Goal: Check status: Check status

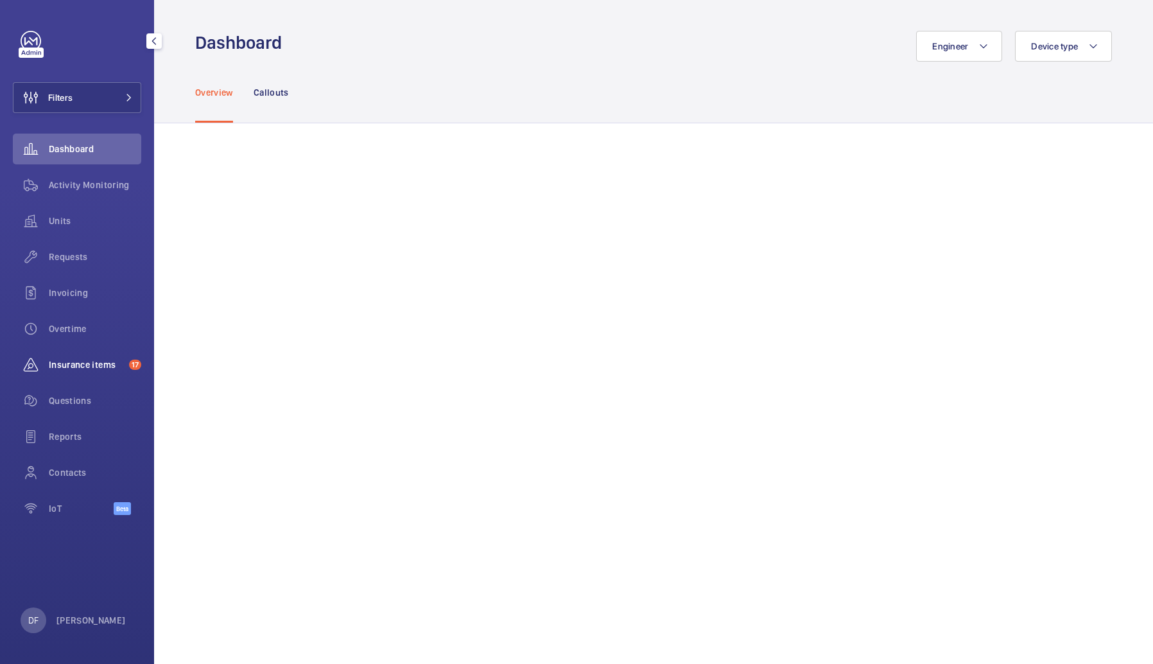
click at [108, 360] on span "Insurance items" at bounding box center [86, 364] width 75 height 13
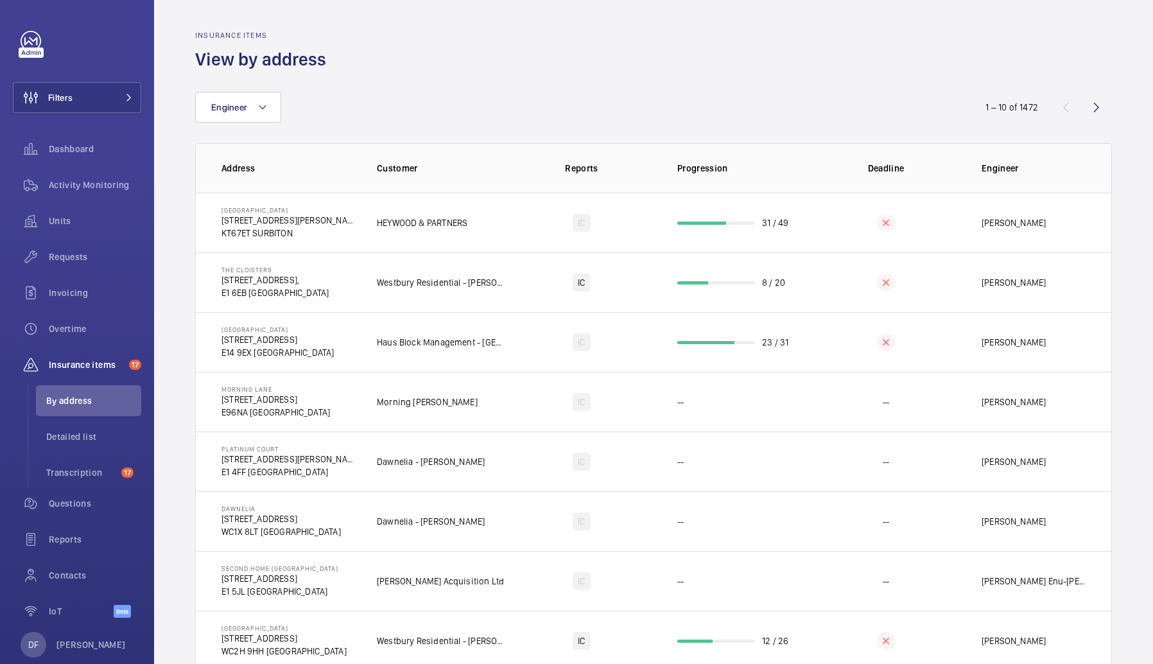
scroll to position [157, 0]
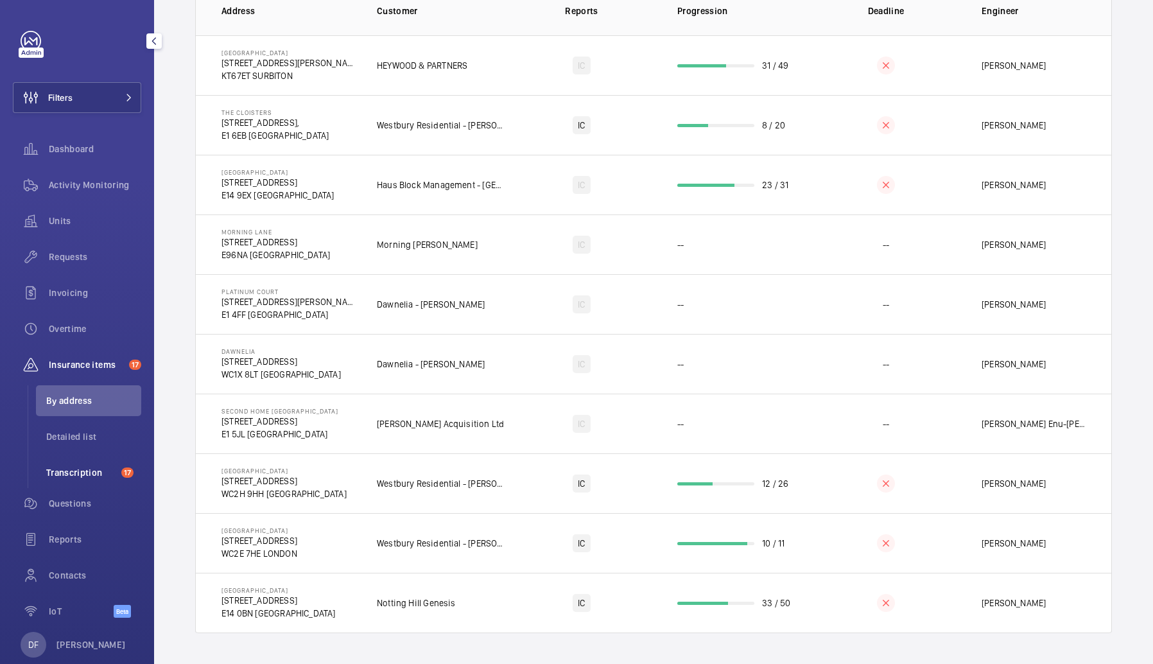
click at [105, 469] on span "Transcription" at bounding box center [81, 472] width 70 height 13
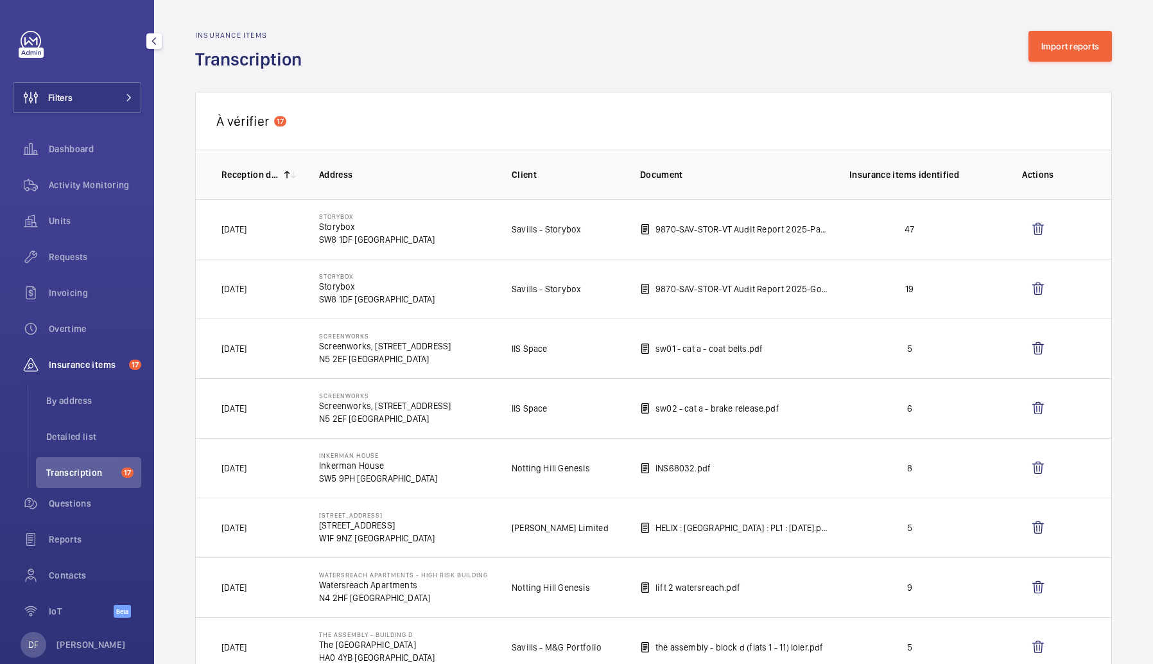
click at [83, 469] on span "Transcription" at bounding box center [81, 472] width 70 height 13
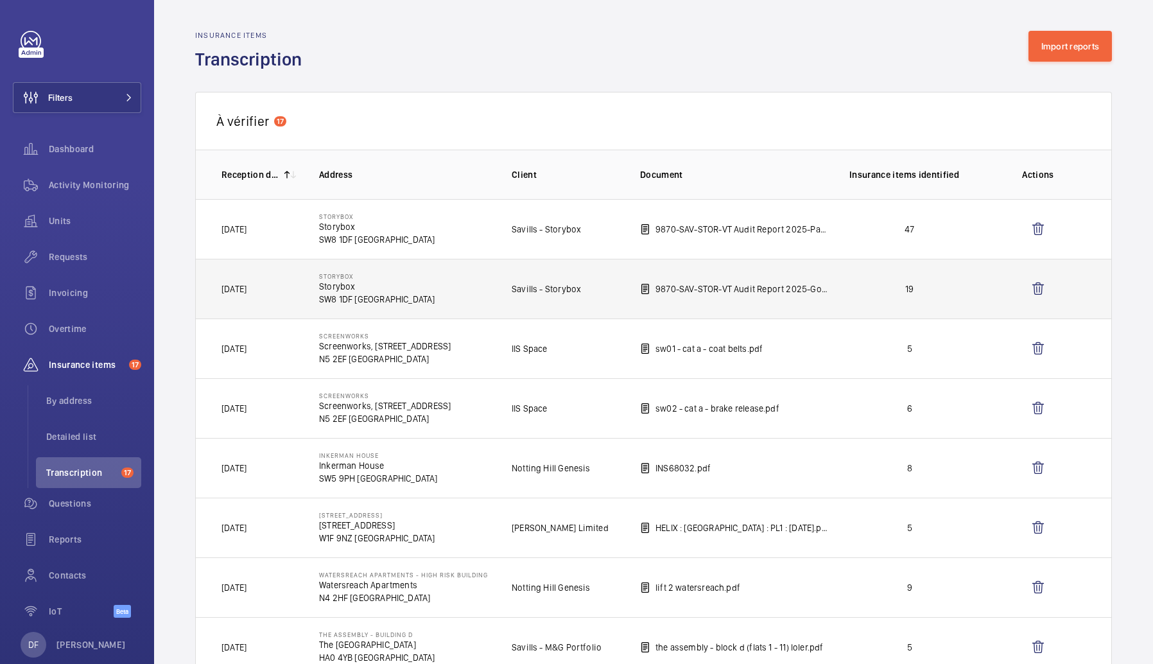
click at [426, 301] on td "Storybox Storybox SW8 1DF LONDON" at bounding box center [394, 289] width 193 height 60
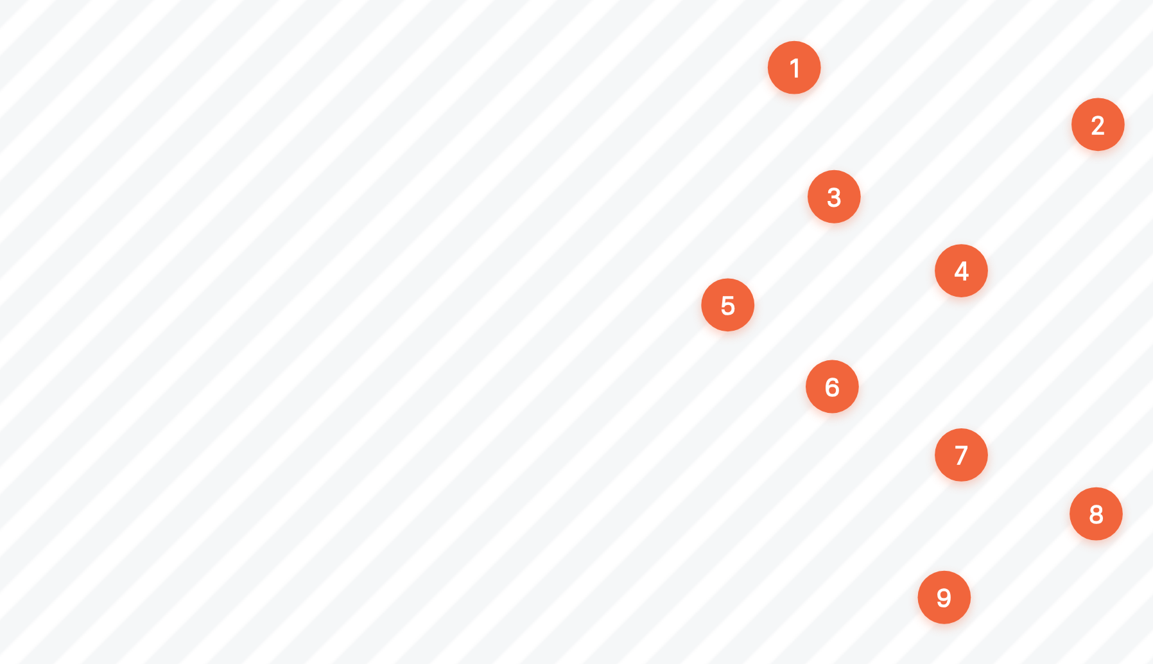
scroll to position [2884, 85]
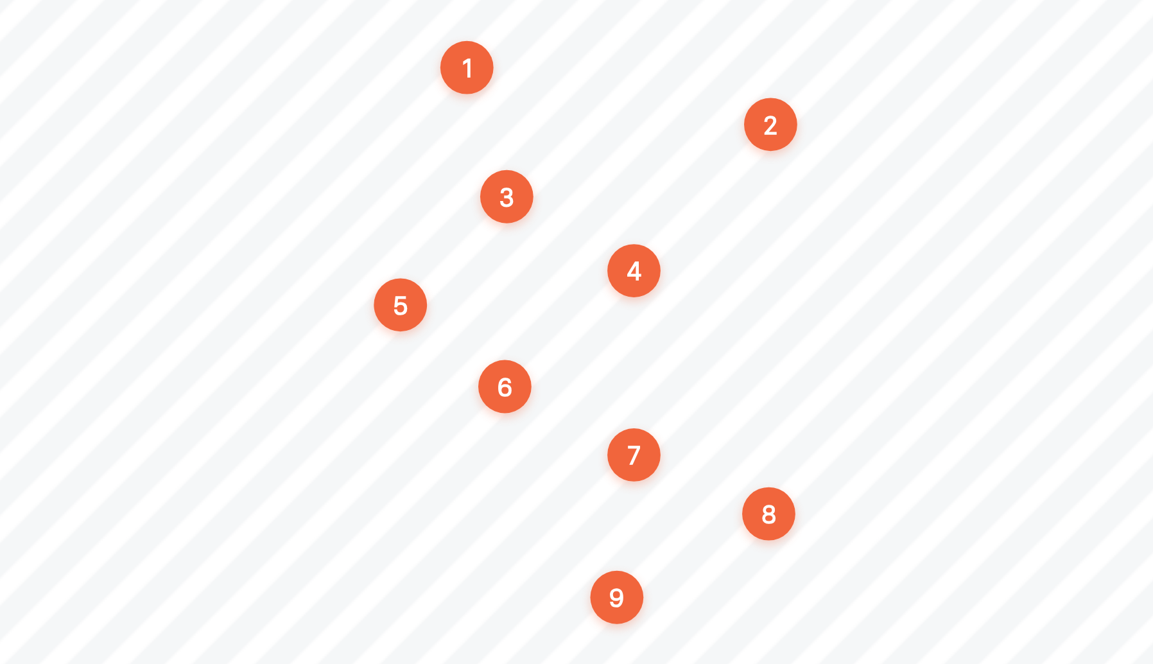
drag, startPoint x: 495, startPoint y: 202, endPoint x: 481, endPoint y: 209, distance: 16.1
click at [481, 209] on div "Category Item Element Audit Item Detail of Non Compliance Repeat Item Priority …" at bounding box center [433, 379] width 720 height 509
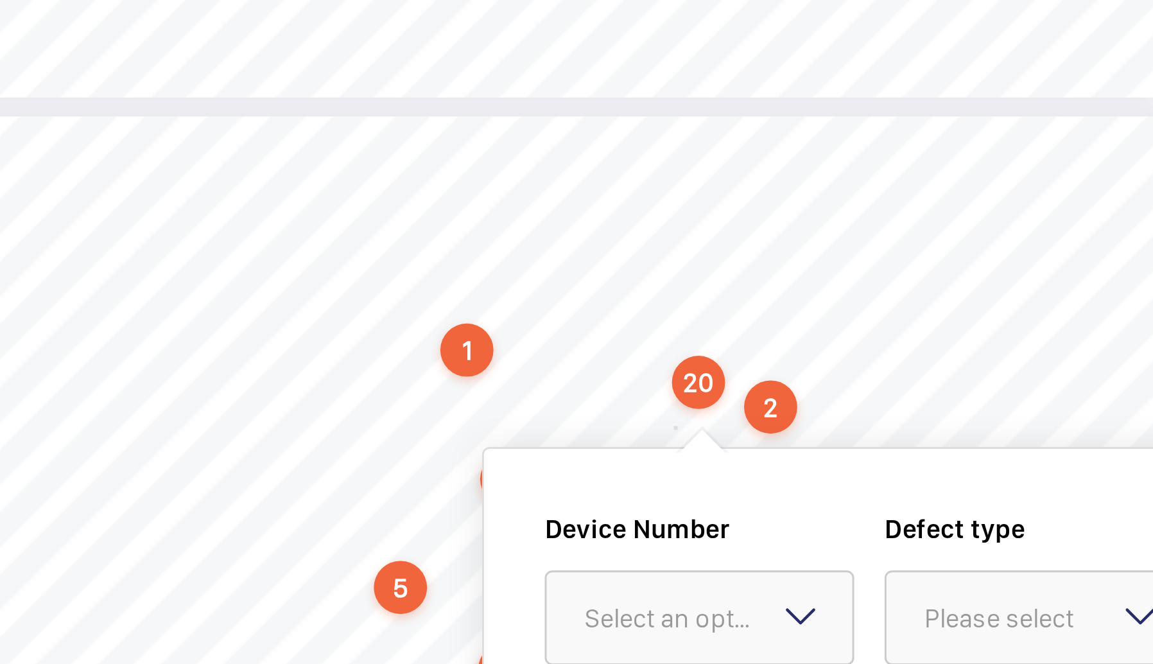
scroll to position [2777, 85]
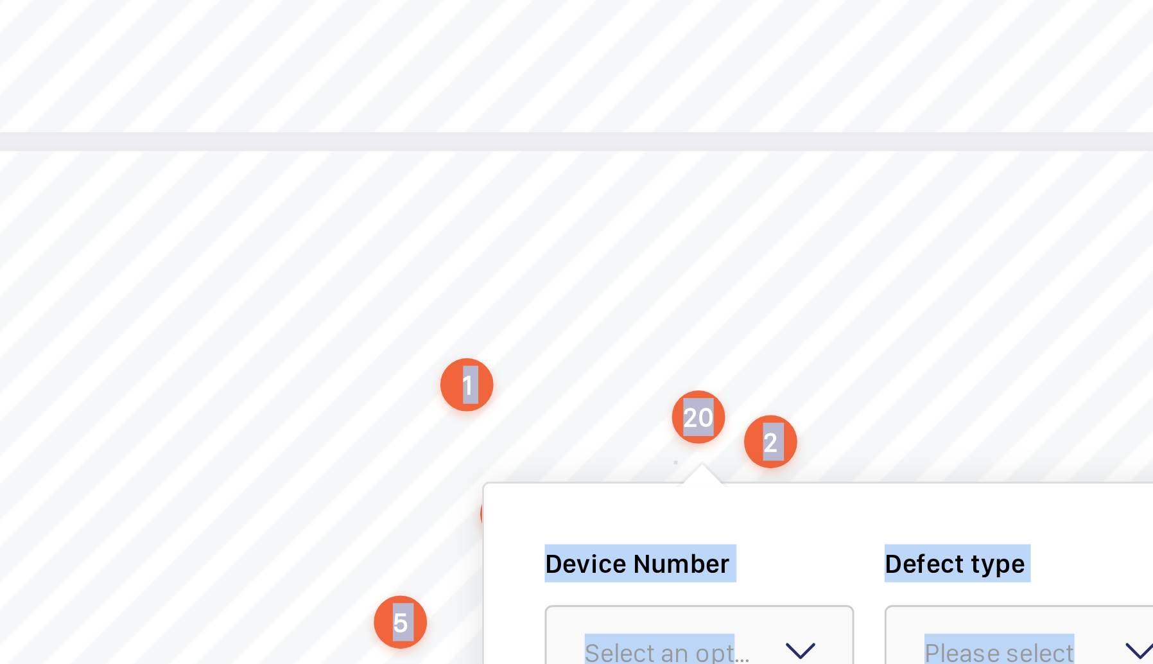
drag, startPoint x: 454, startPoint y: 307, endPoint x: 490, endPoint y: 317, distance: 37.8
click at [490, 317] on div "Contract Basis Savills Framework Agreement Contract Type Fully Comprehensive Li…" at bounding box center [473, 373] width 639 height 582
drag, startPoint x: 451, startPoint y: 309, endPoint x: 487, endPoint y: 312, distance: 35.4
click at [487, 312] on div "Page 5" at bounding box center [433, 525] width 720 height 433
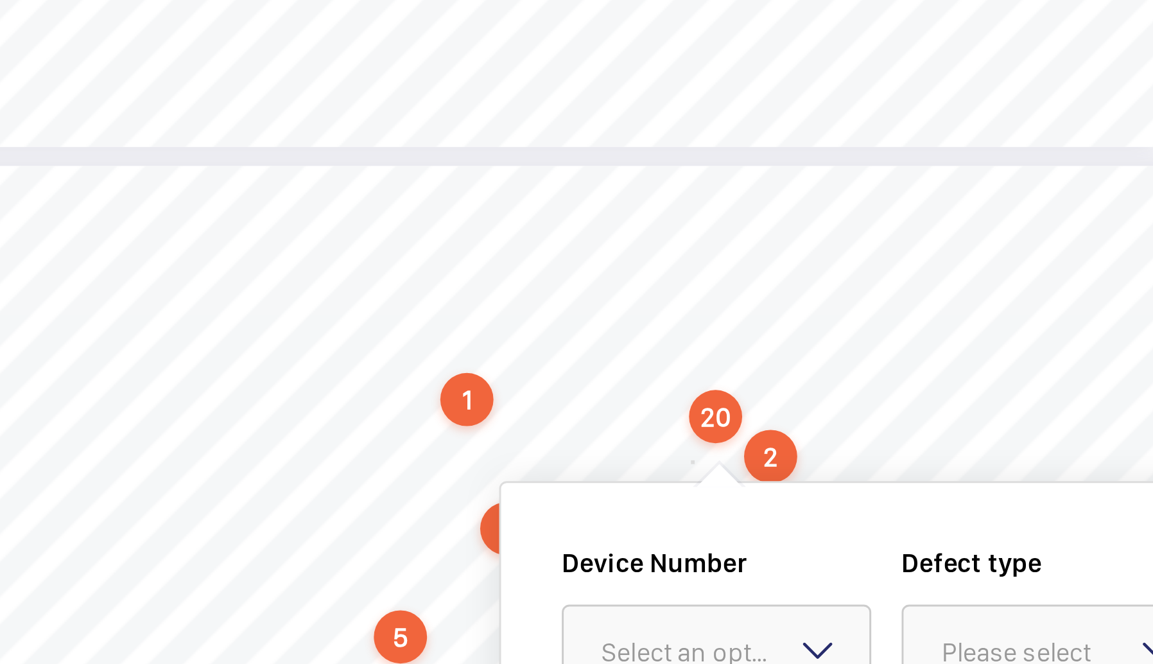
drag, startPoint x: 452, startPoint y: 308, endPoint x: 487, endPoint y: 313, distance: 34.9
click at [487, 313] on div "Category Item Element Audit Item Detail of Non Compliance Repeat Item Priority …" at bounding box center [433, 491] width 720 height 509
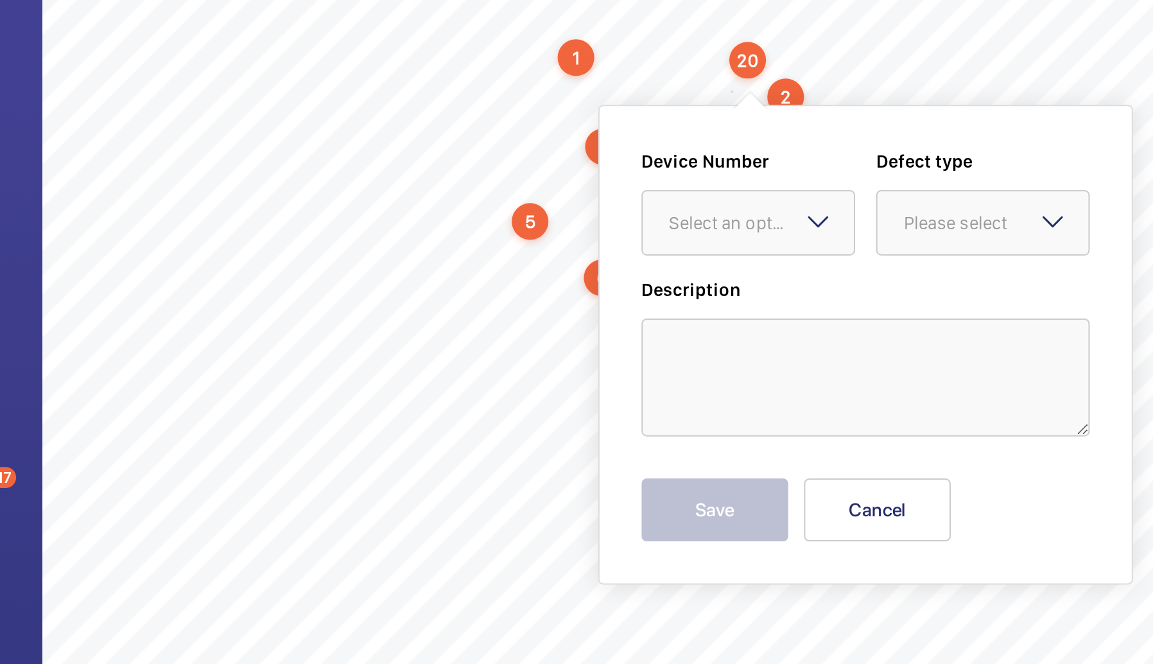
scroll to position [2932, 84]
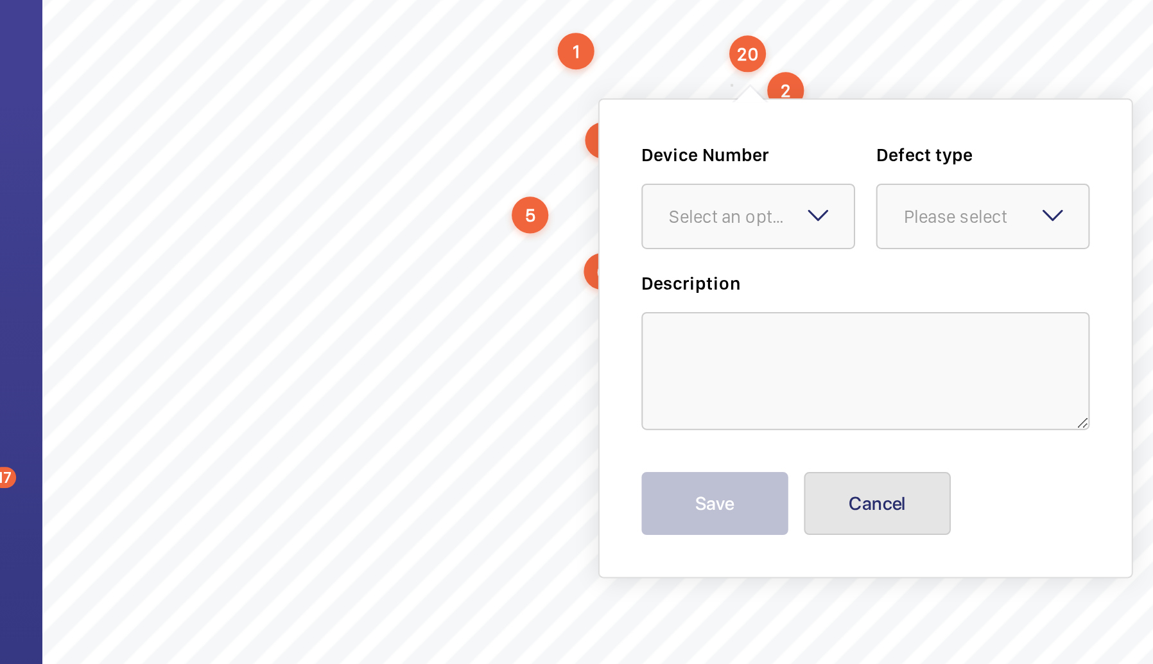
click at [557, 373] on button "Cancel" at bounding box center [563, 377] width 72 height 31
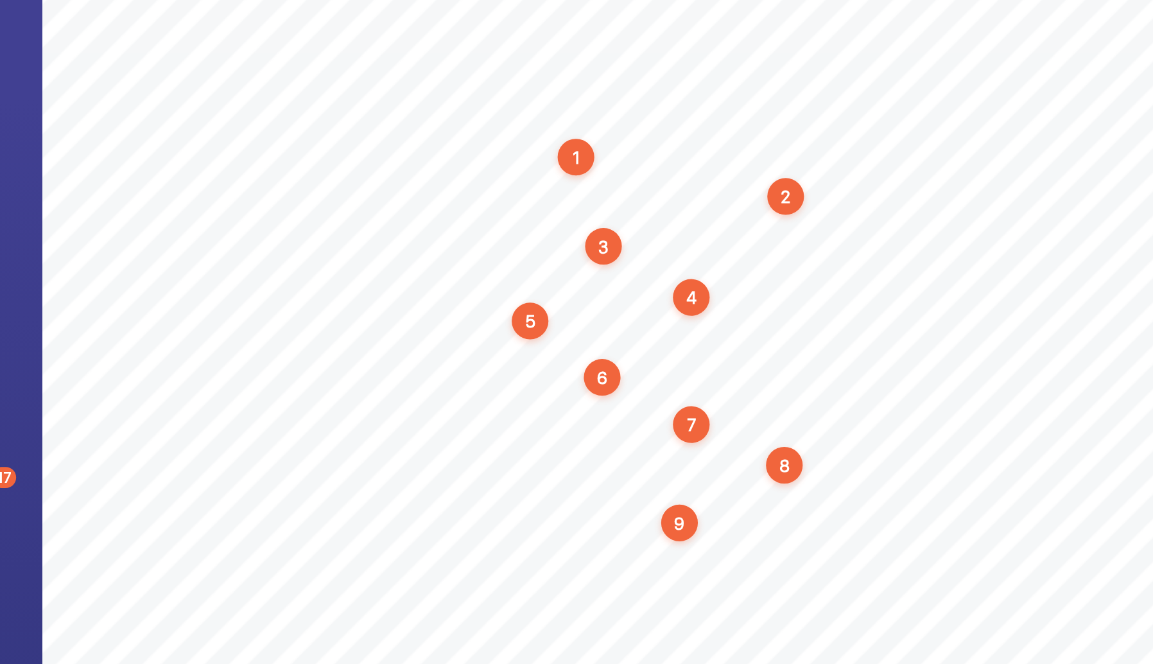
scroll to position [2877, 84]
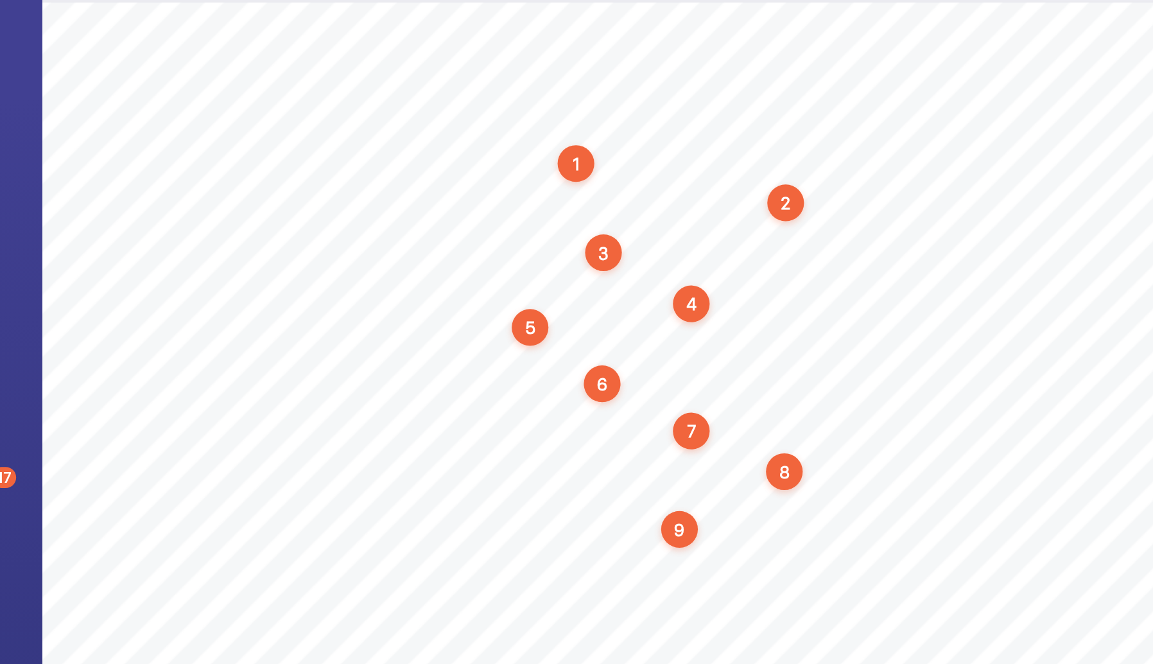
click at [409, 209] on div "1" at bounding box center [415, 211] width 18 height 18
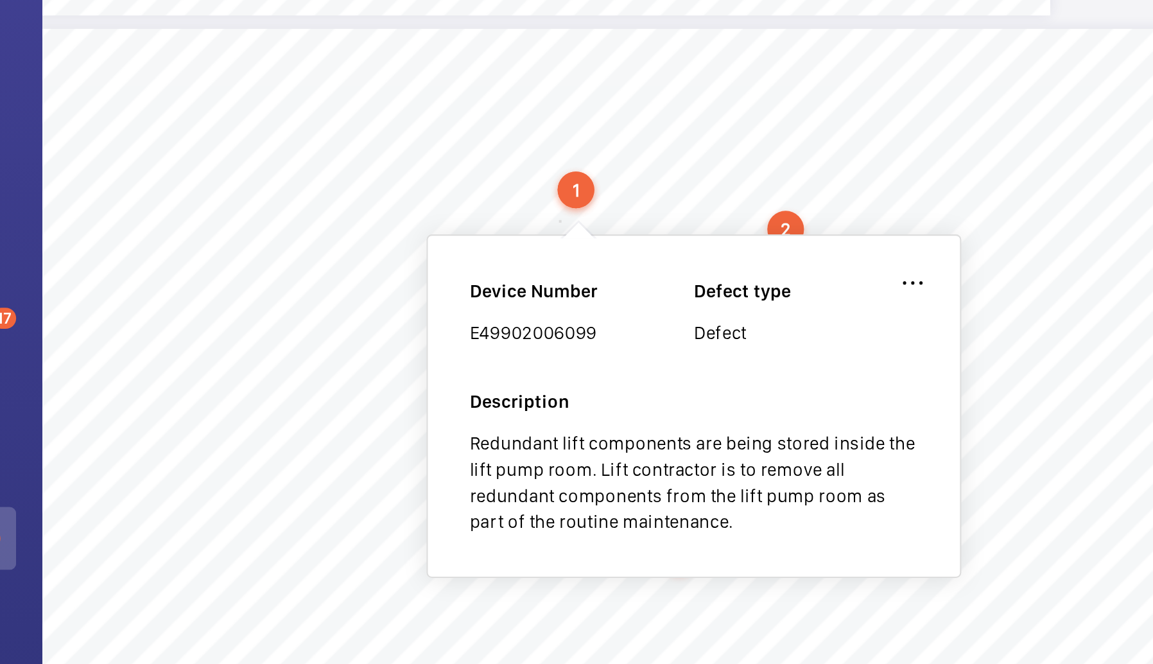
scroll to position [2786, 85]
click at [501, 251] on div "Category Item Element Audit Item Detail of Non Compliance Repeat Item Priority …" at bounding box center [433, 477] width 720 height 509
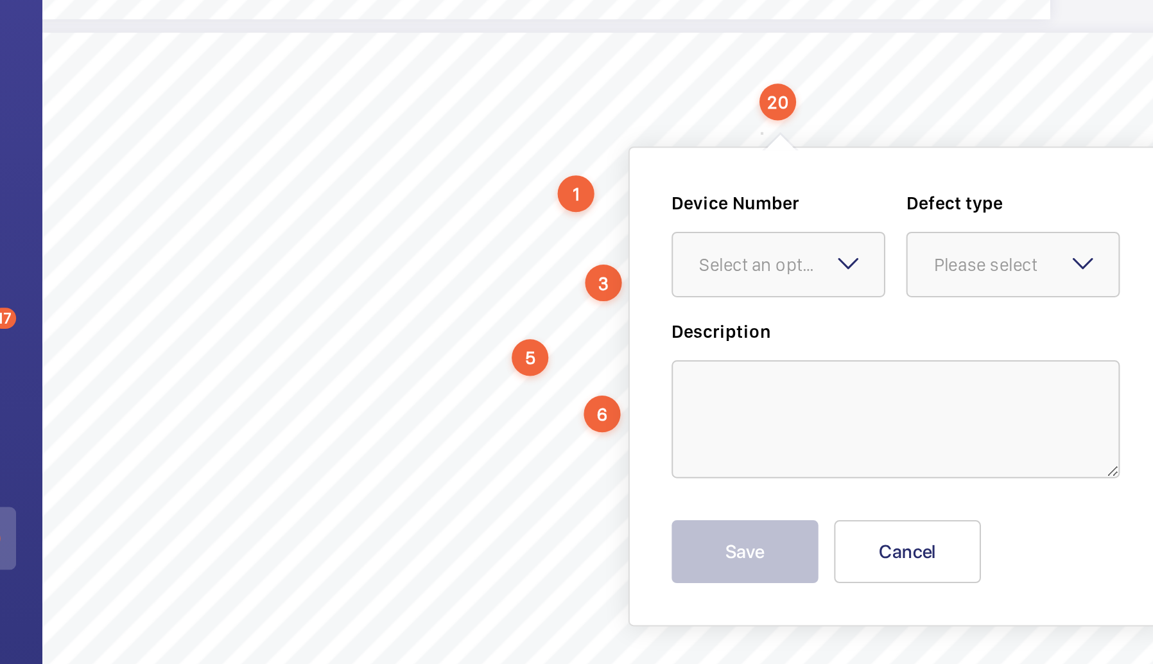
scroll to position [2834, 85]
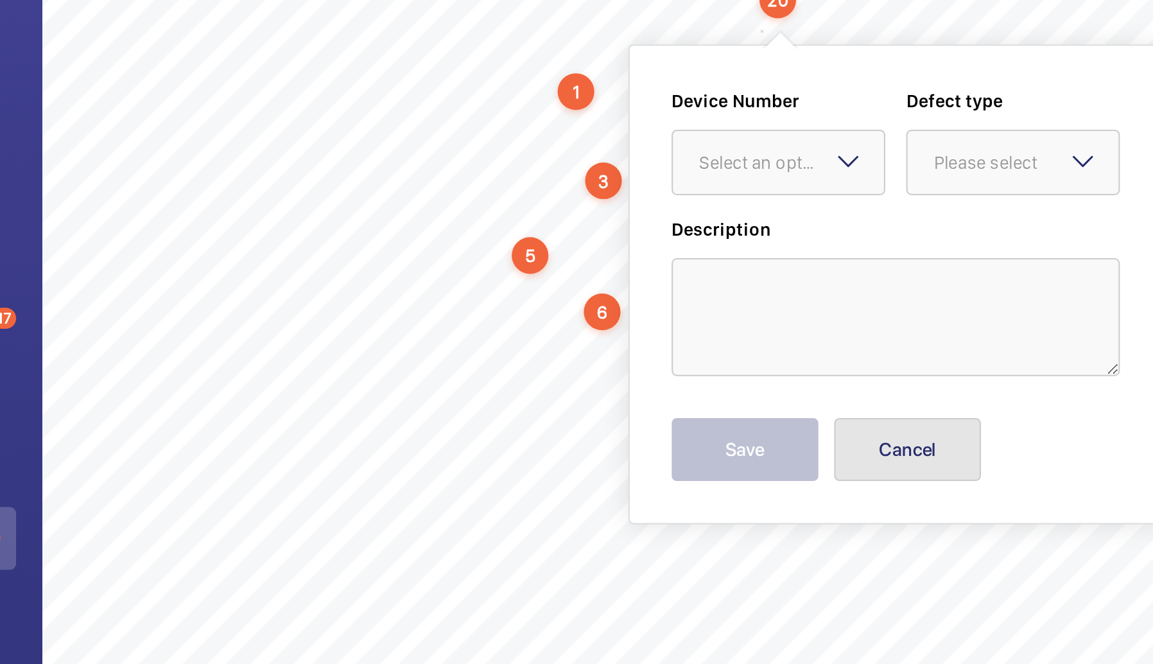
click at [562, 413] on button "Cancel" at bounding box center [578, 428] width 72 height 31
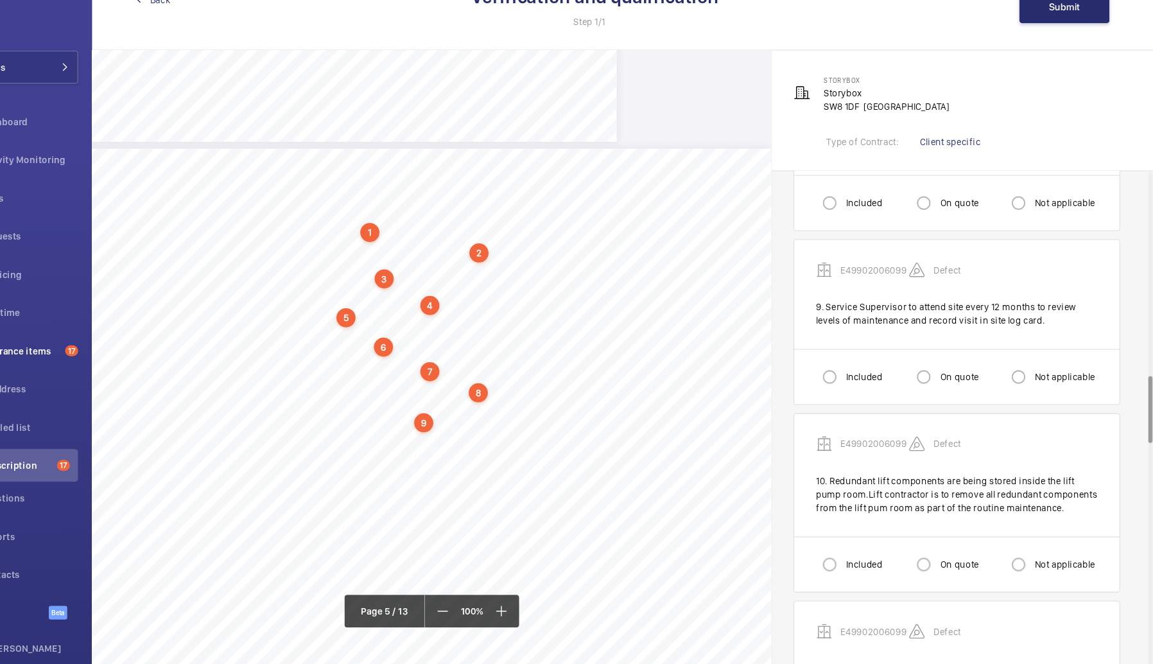
scroll to position [1426, 0]
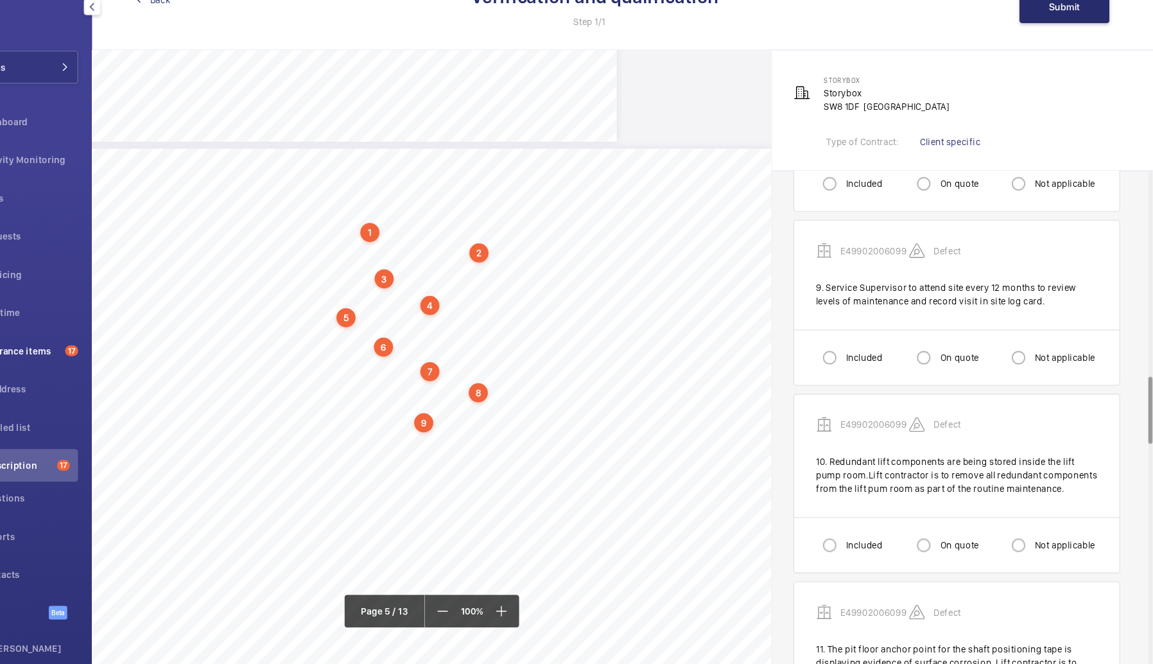
click at [77, 462] on li "Transcription 17" at bounding box center [88, 472] width 105 height 31
click at [80, 475] on span "Transcription" at bounding box center [81, 472] width 70 height 13
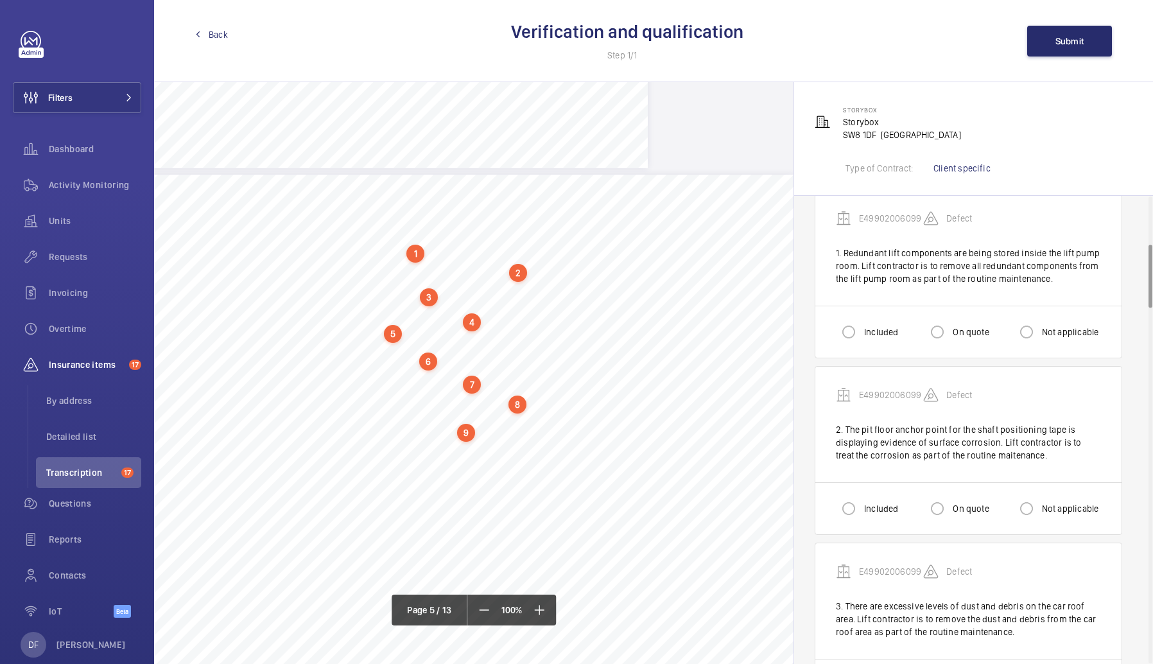
scroll to position [0, 0]
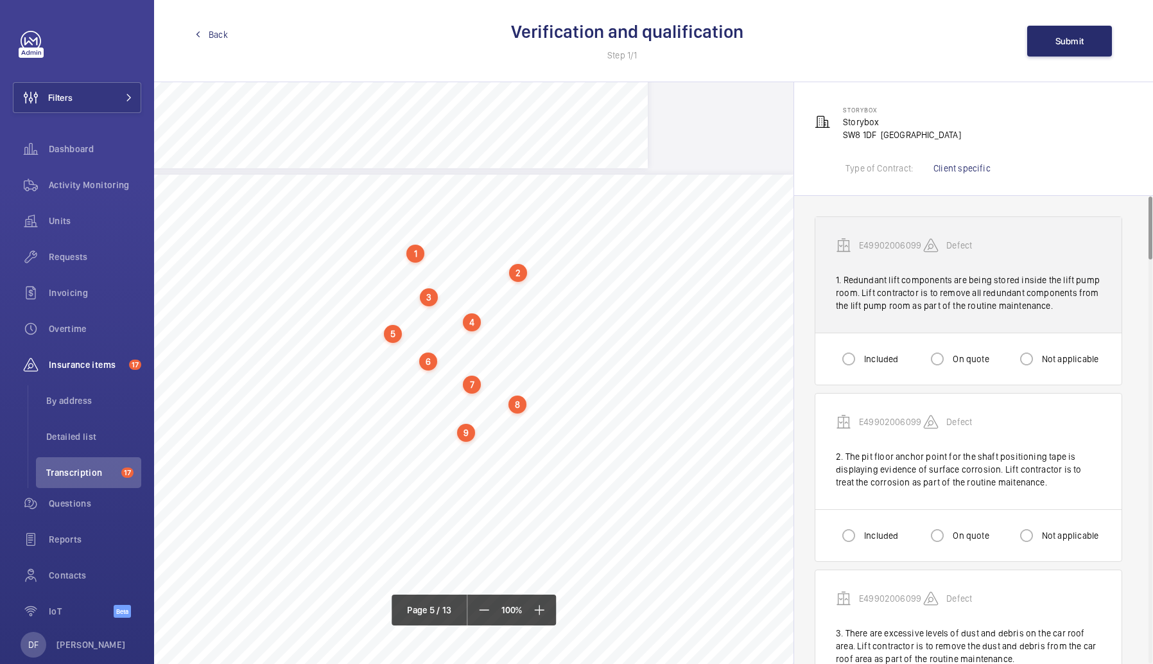
click at [1003, 275] on div "1. Redundant lift components are being stored inside the lift pump room. Lift c…" at bounding box center [968, 292] width 265 height 39
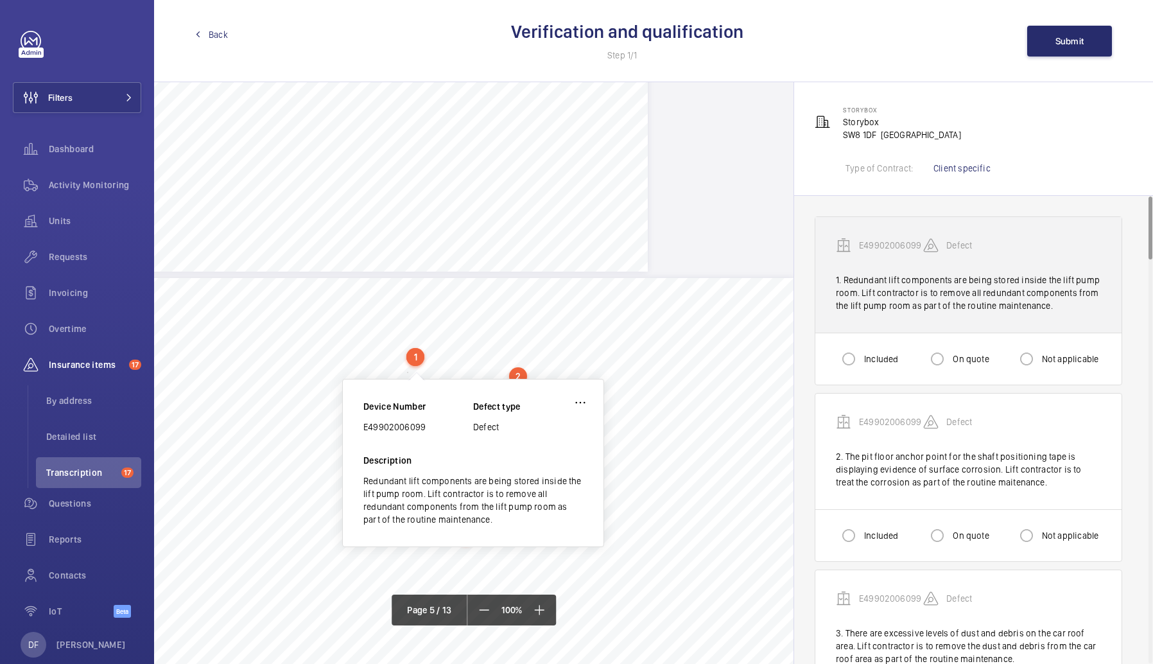
scroll to position [2717, 85]
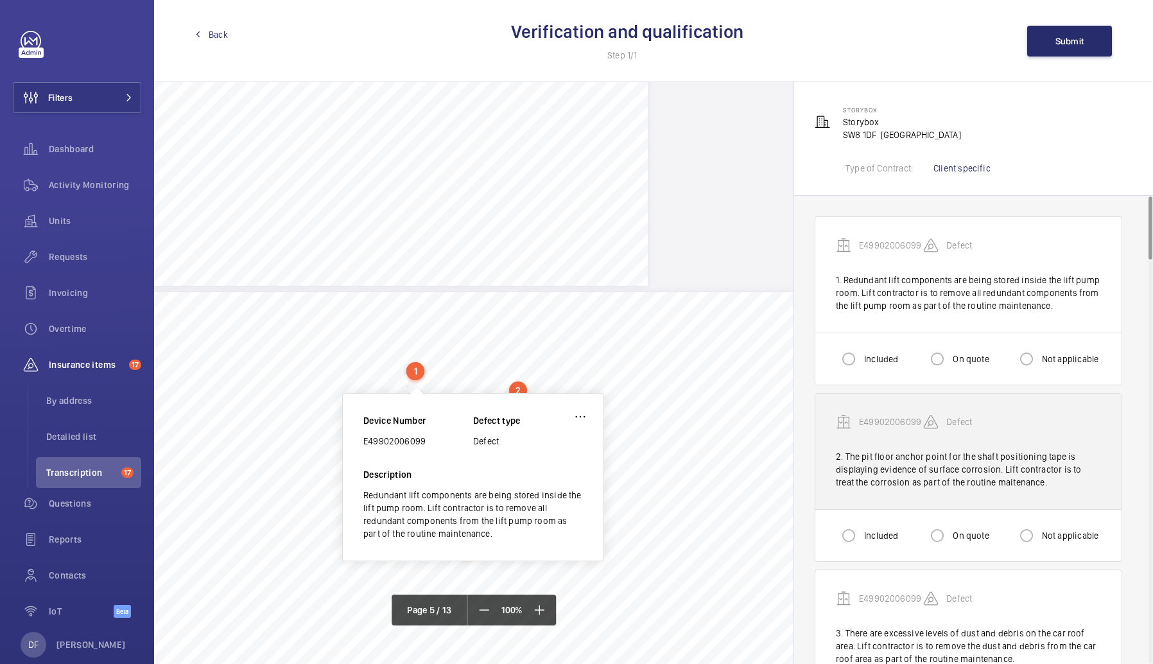
click at [956, 458] on div "2. The pit floor anchor point for the shaft positioning tape is displaying evid…" at bounding box center [968, 469] width 265 height 39
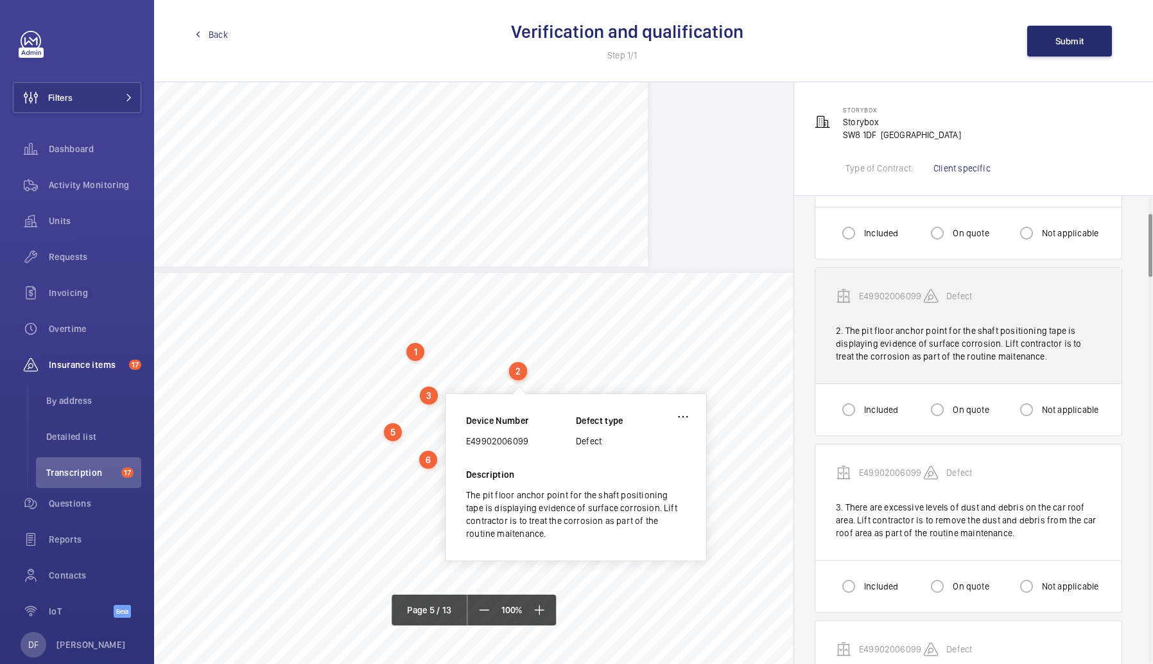
scroll to position [137, 0]
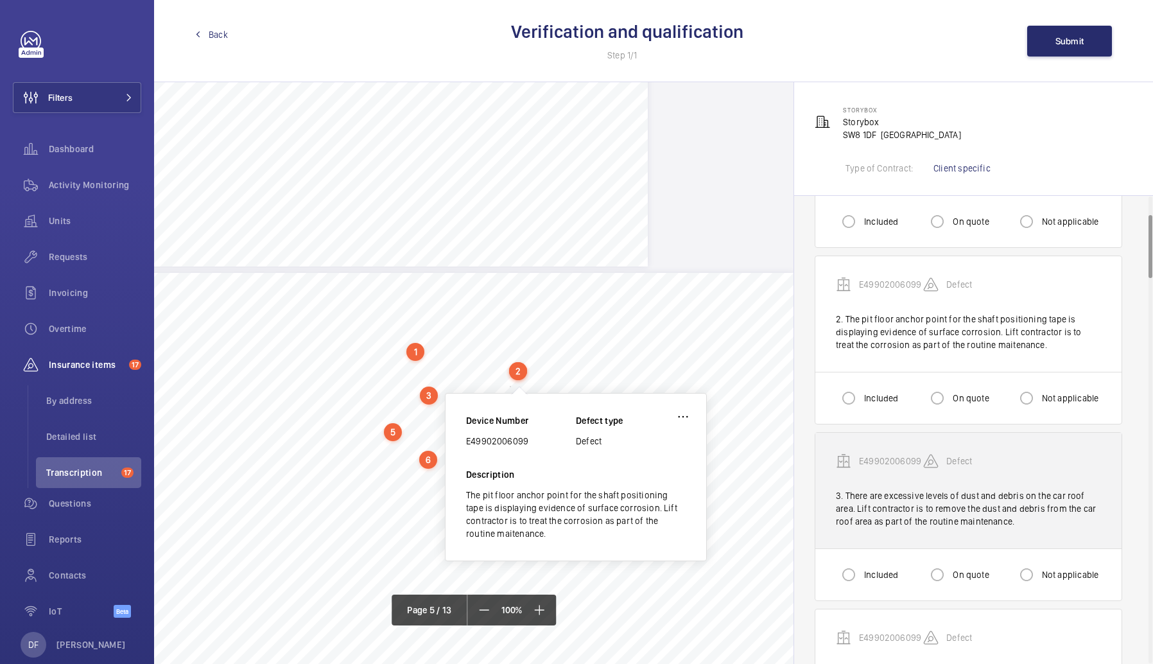
click at [944, 517] on div "3. There are excessive levels of dust and debris on the car roof area. Lift con…" at bounding box center [968, 508] width 265 height 39
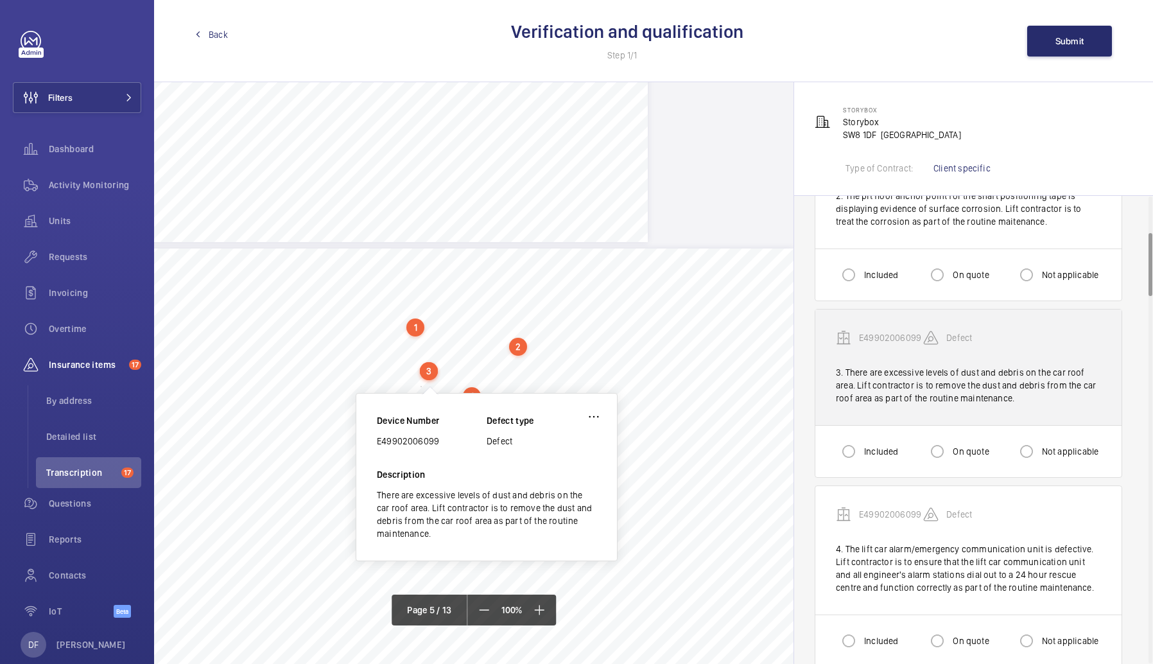
scroll to position [271, 0]
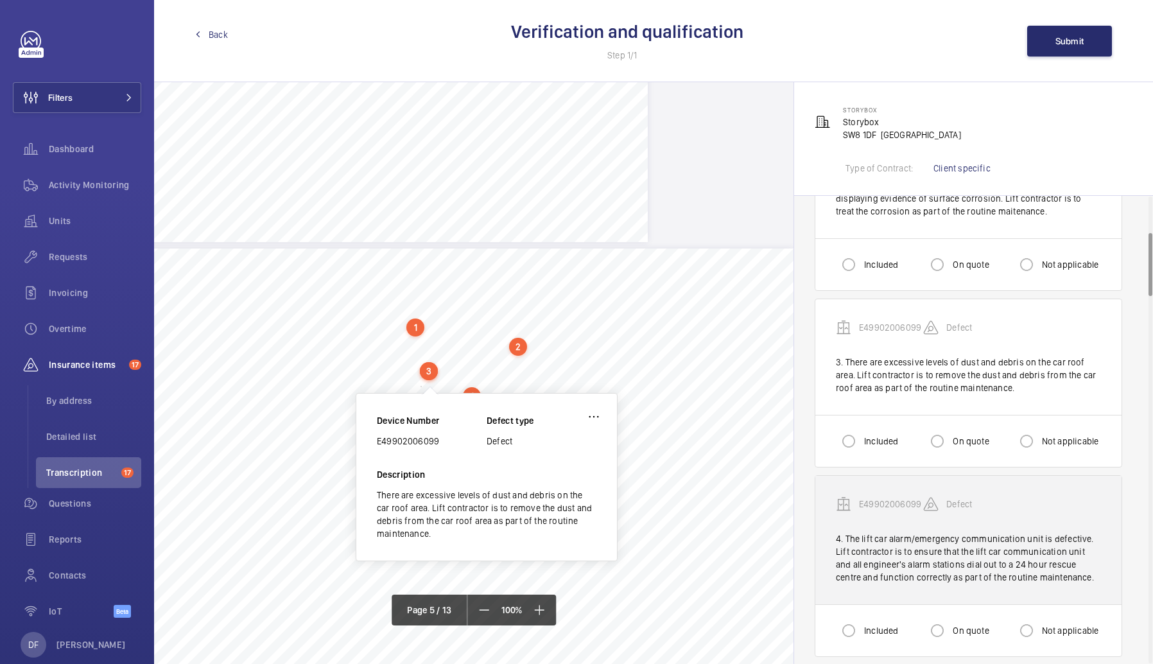
click at [934, 550] on div "4. The lift car alarm/emergency communication unit is defective. Lift contracto…" at bounding box center [968, 557] width 265 height 51
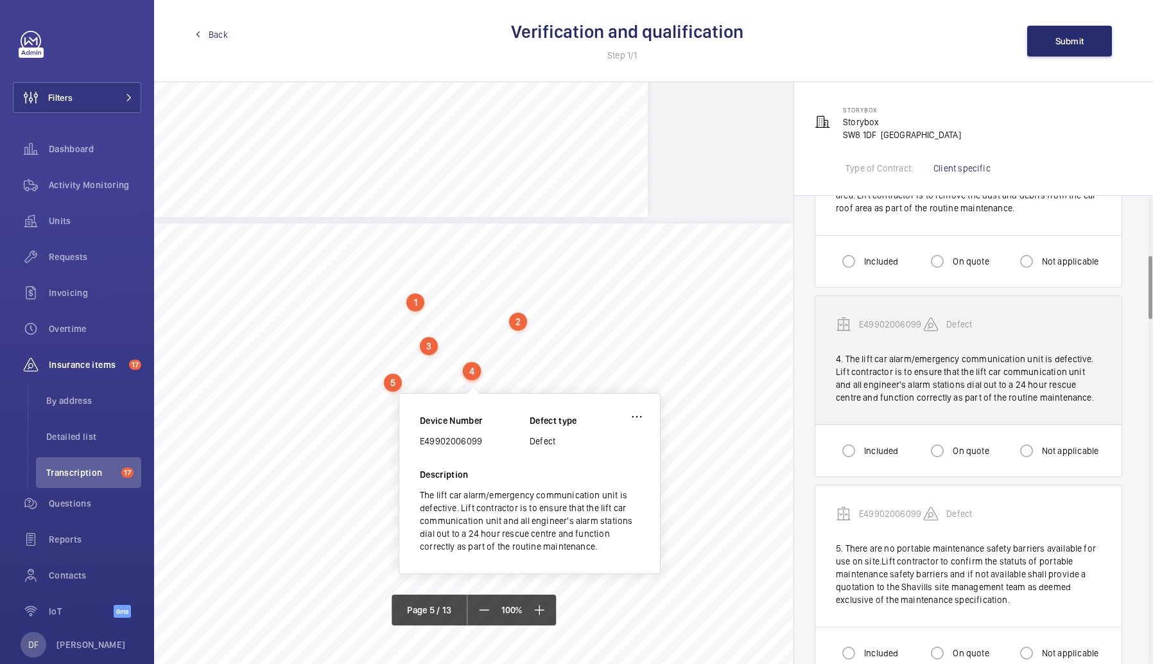
scroll to position [460, 0]
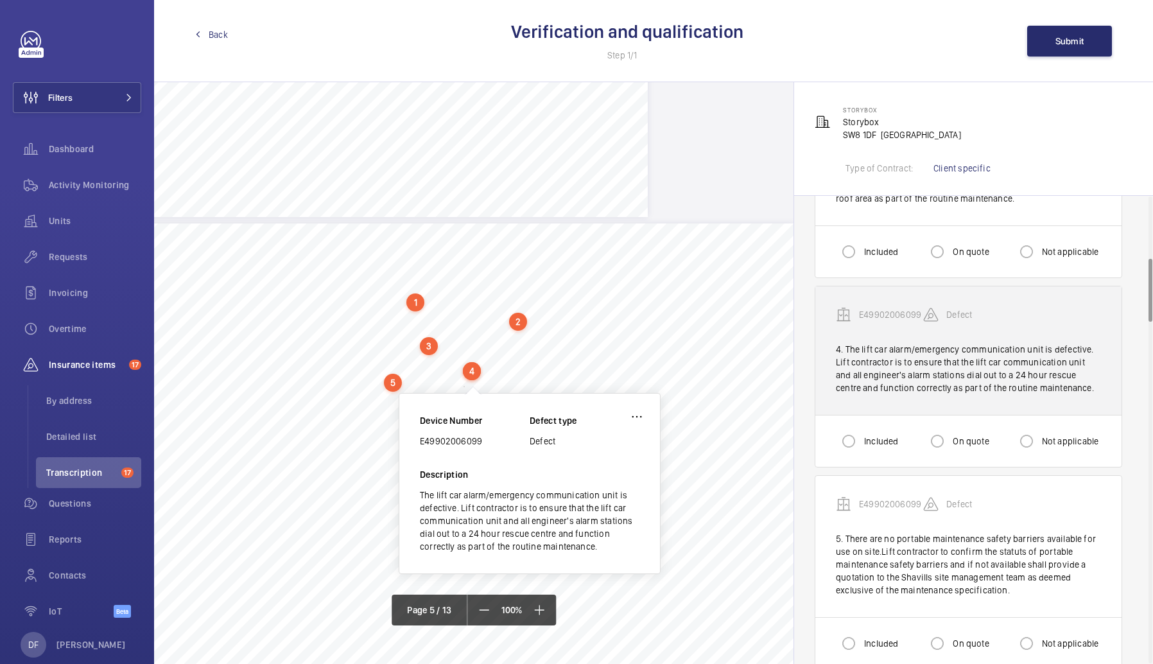
click at [934, 550] on div "5. There are no portable maintenance safety barriers available for use on site.…" at bounding box center [968, 564] width 265 height 64
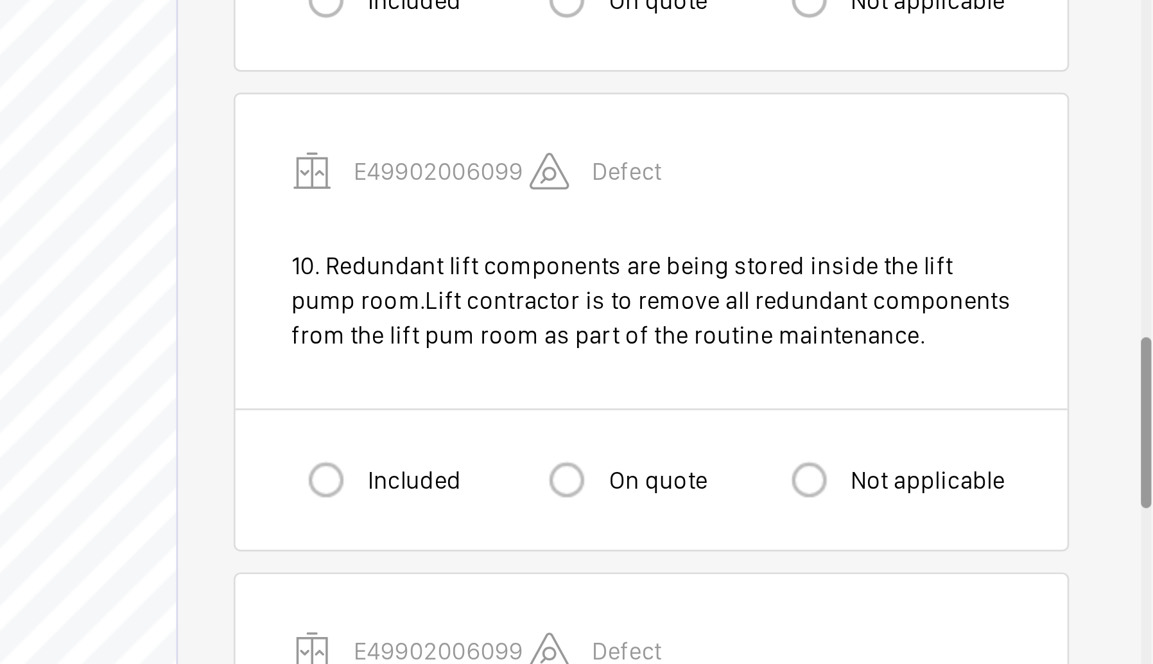
scroll to position [0, 0]
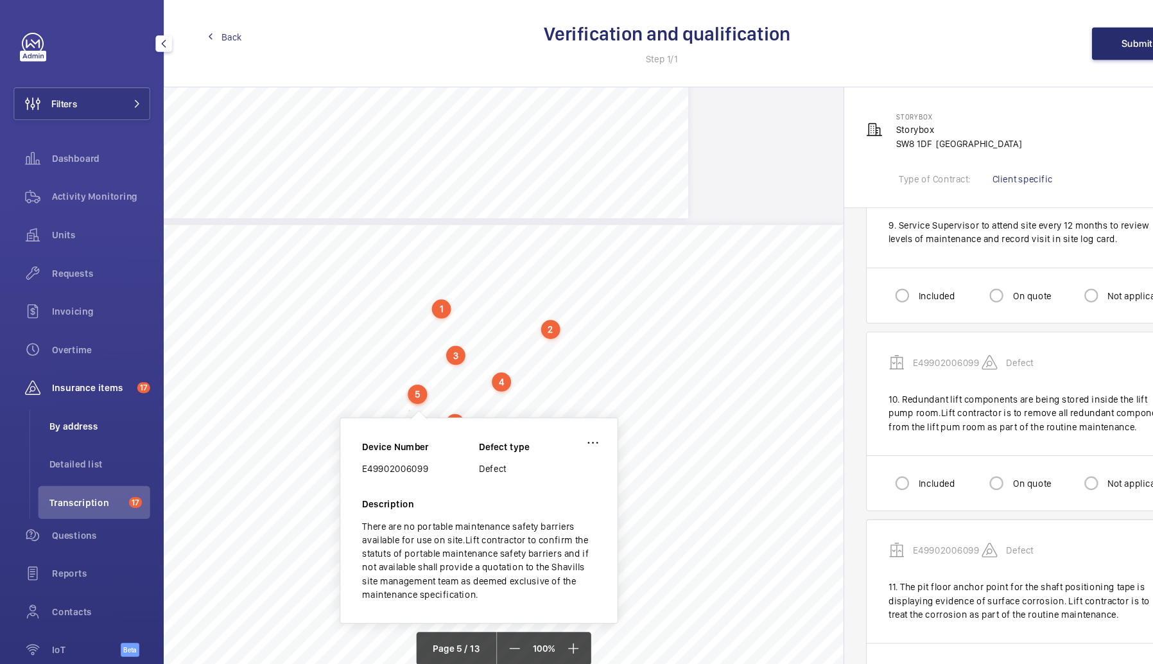
click at [103, 409] on li "By address" at bounding box center [88, 400] width 105 height 31
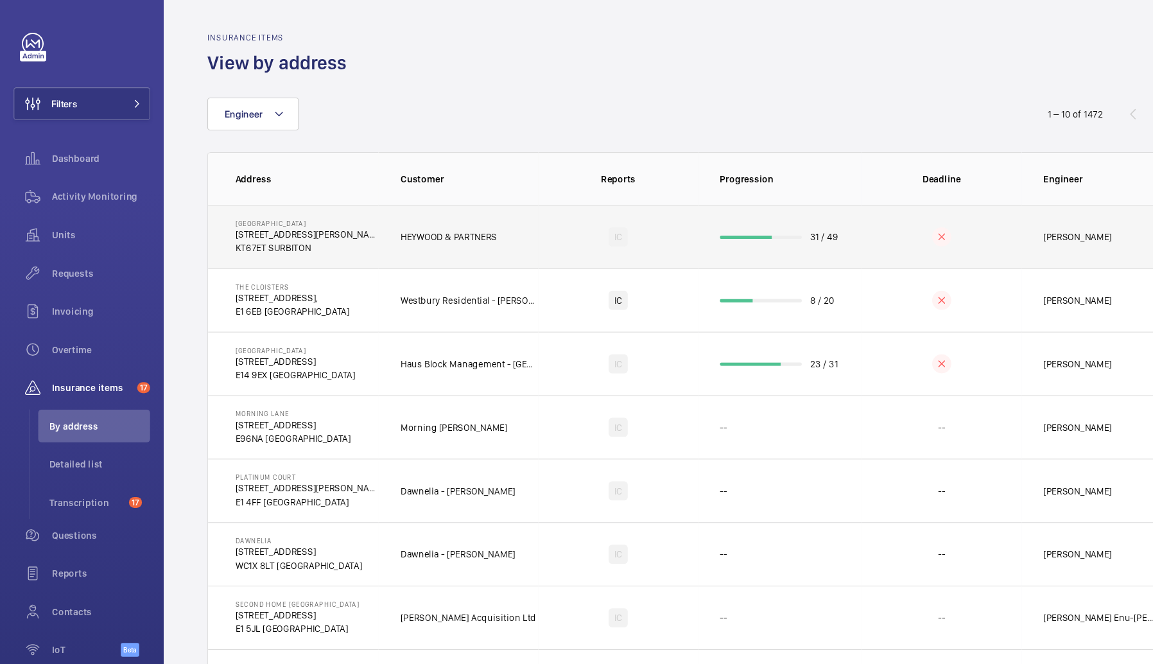
click at [341, 211] on td "Tolworth Towers 459 Ewell Rd, KT67ET SURBITON" at bounding box center [276, 223] width 160 height 60
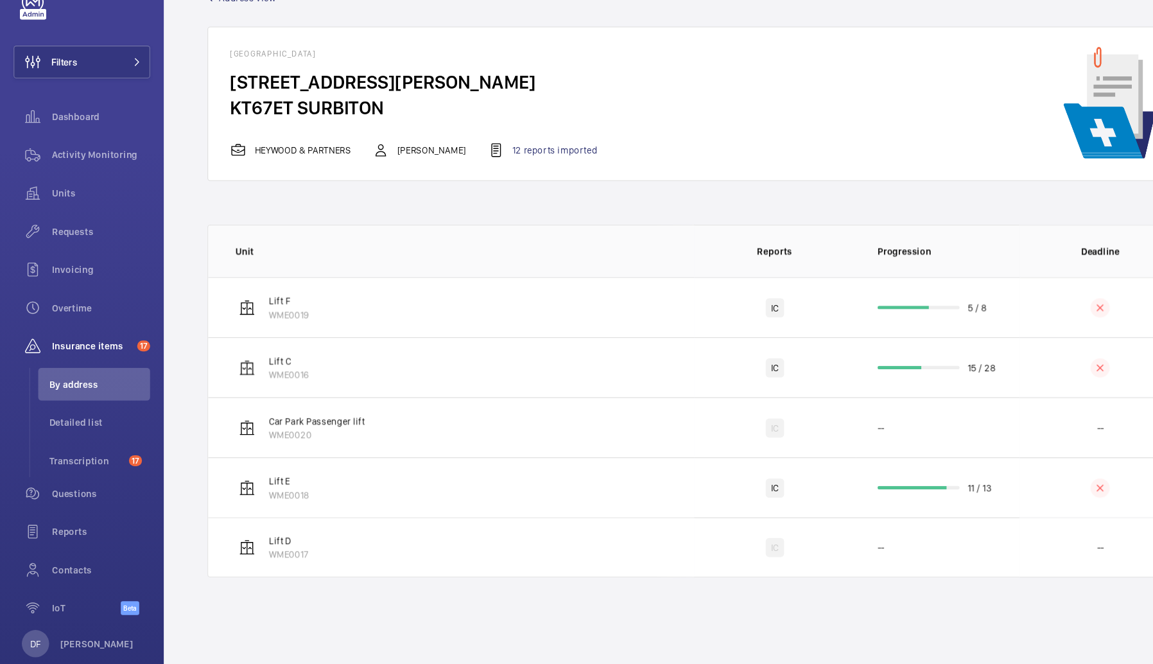
click at [316, 141] on h4 "459 Ewell Rd, KT67ET SURBITON" at bounding box center [399, 128] width 366 height 47
click at [396, 351] on td "Lift F WME0019" at bounding box center [424, 328] width 457 height 56
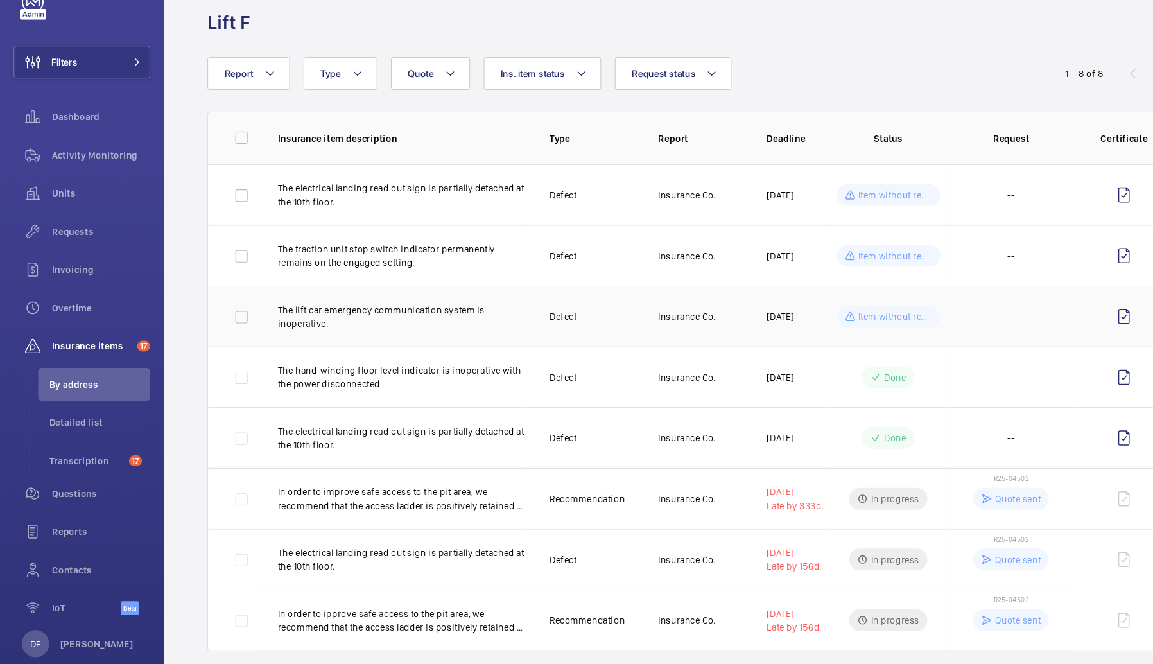
scroll to position [17, 0]
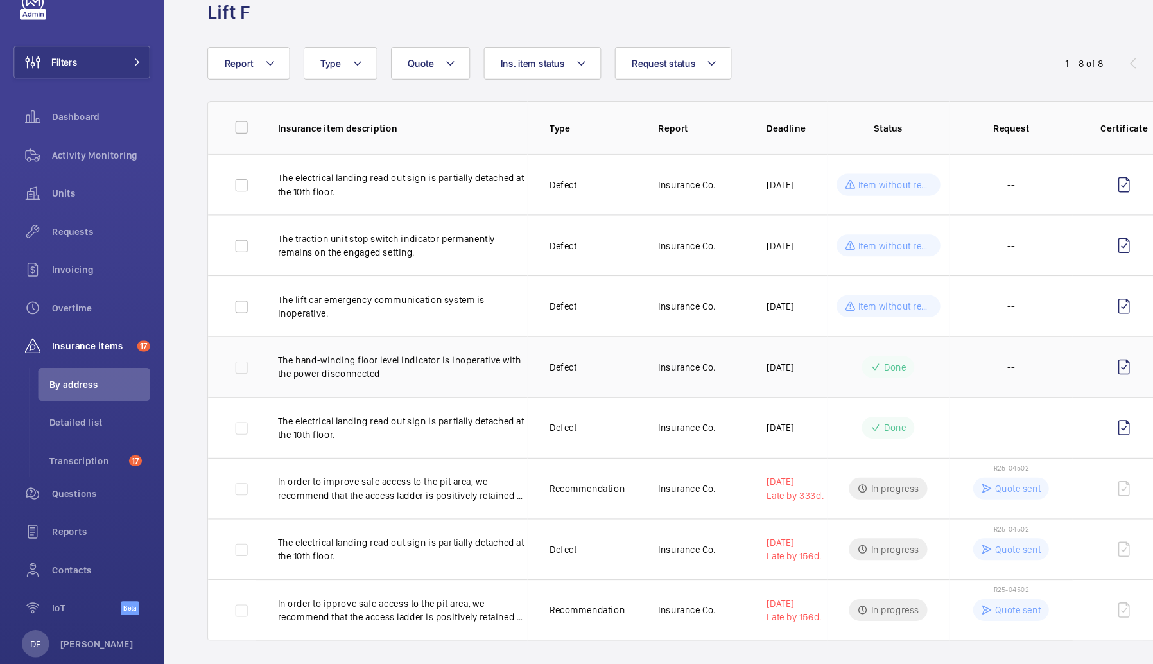
click at [426, 402] on td "The hand-winding floor level indicator is inoperative with the power disconnect…" at bounding box center [368, 384] width 255 height 57
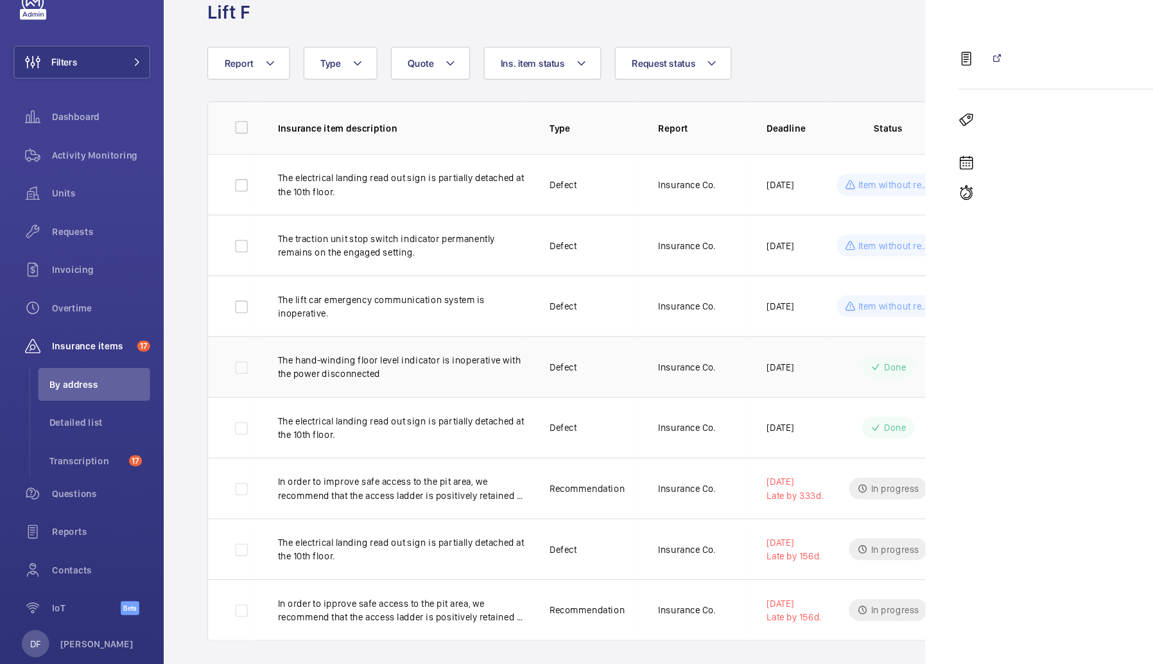
click at [420, 362] on td "The hand-winding floor level indicator is inoperative with the power disconnect…" at bounding box center [368, 384] width 255 height 57
click at [784, 92] on div "Report Request status Ins. item status Quote Type" at bounding box center [576, 98] width 763 height 31
click at [486, 331] on p "The lift car emergency communication system is inoperative." at bounding box center [378, 328] width 235 height 26
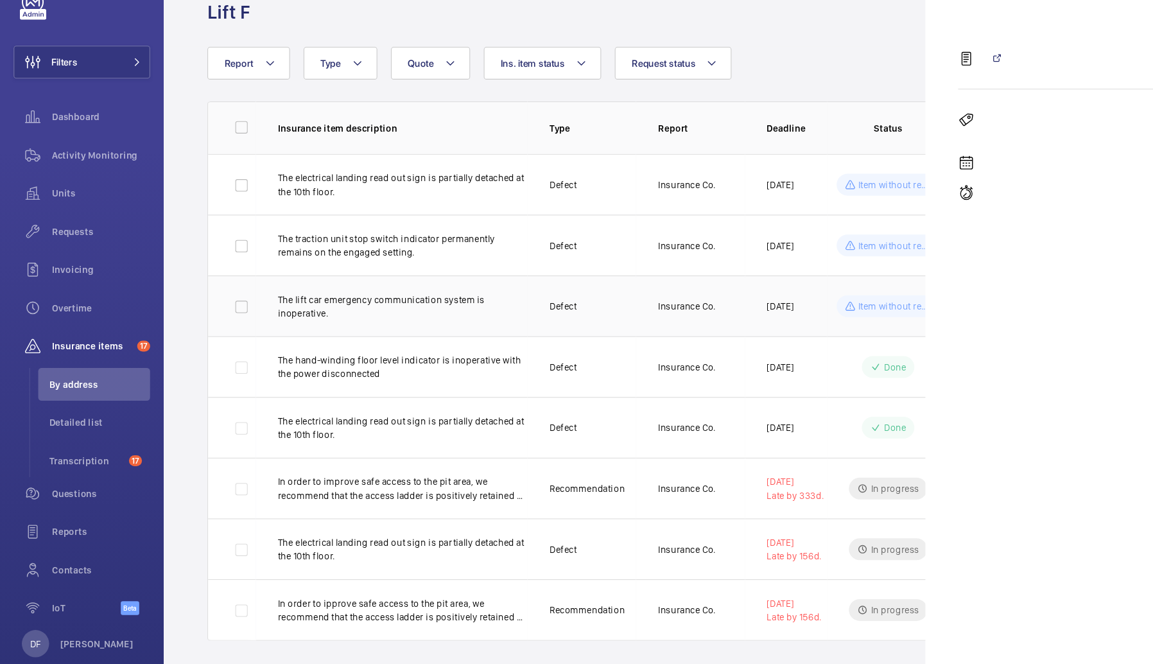
click at [485, 331] on p "The lift car emergency communication system is inoperative." at bounding box center [378, 328] width 235 height 26
click at [530, 228] on td "Defect" at bounding box center [547, 212] width 102 height 57
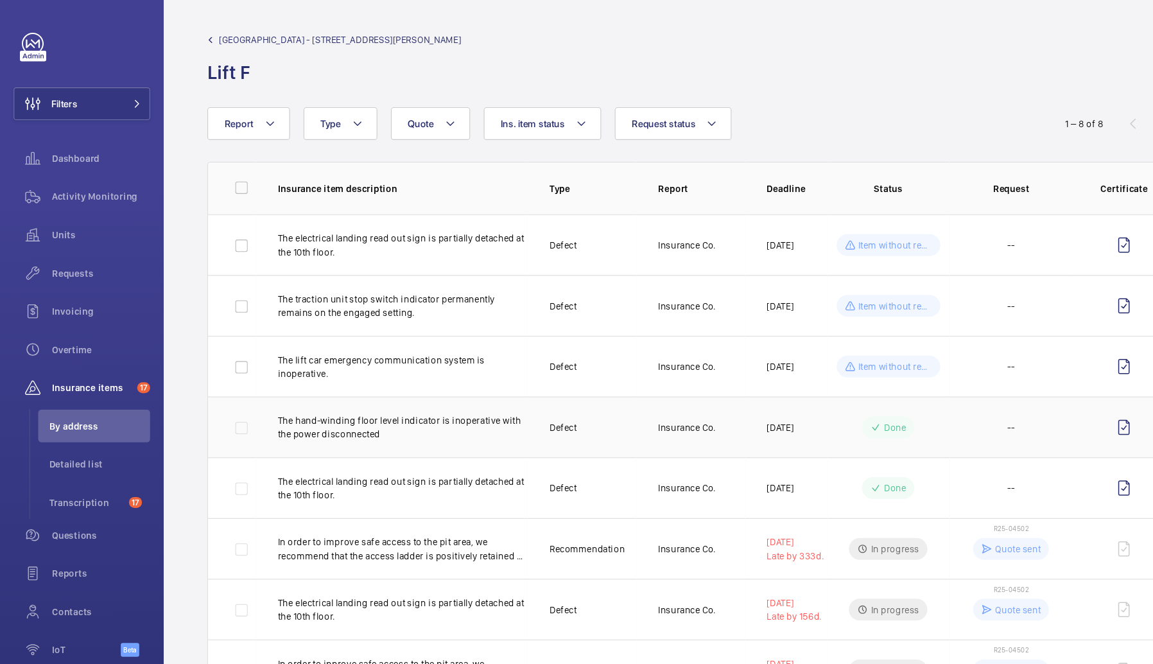
click at [594, 420] on td "Defect" at bounding box center [547, 401] width 102 height 57
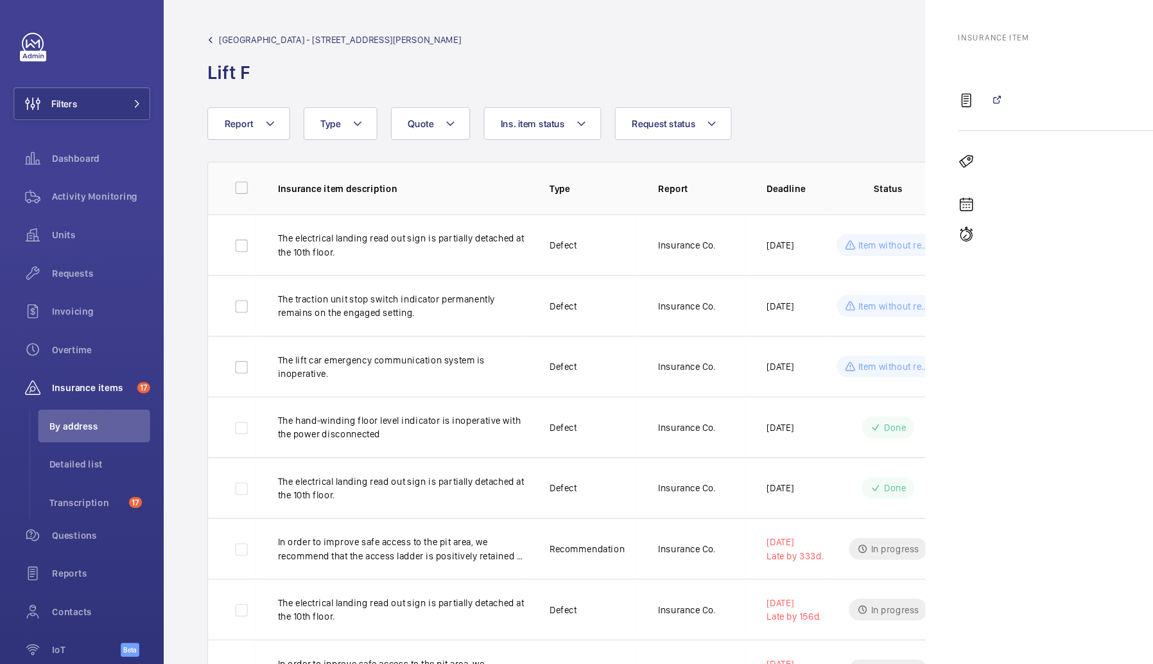
click at [791, 71] on div "[GEOGRAPHIC_DATA] - [STREET_ADDRESS][PERSON_NAME]" at bounding box center [653, 55] width 917 height 49
click at [788, 77] on div "[GEOGRAPHIC_DATA] - [STREET_ADDRESS][PERSON_NAME]" at bounding box center [653, 55] width 917 height 49
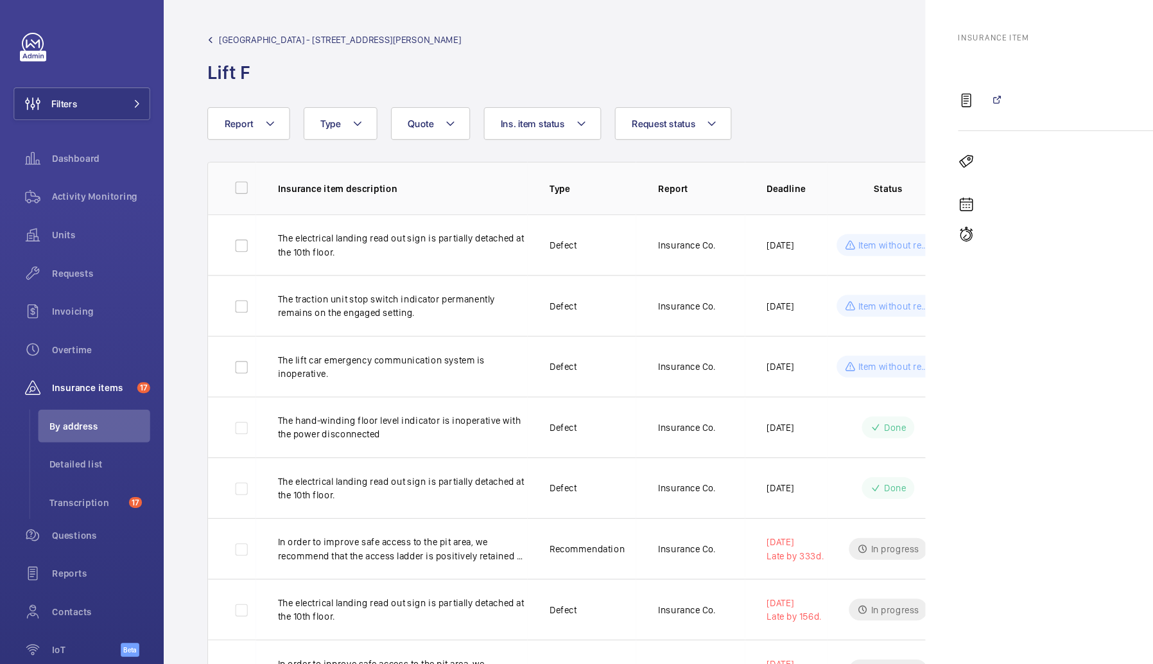
click at [787, 77] on div "[GEOGRAPHIC_DATA] - [STREET_ADDRESS][PERSON_NAME]" at bounding box center [653, 55] width 917 height 49
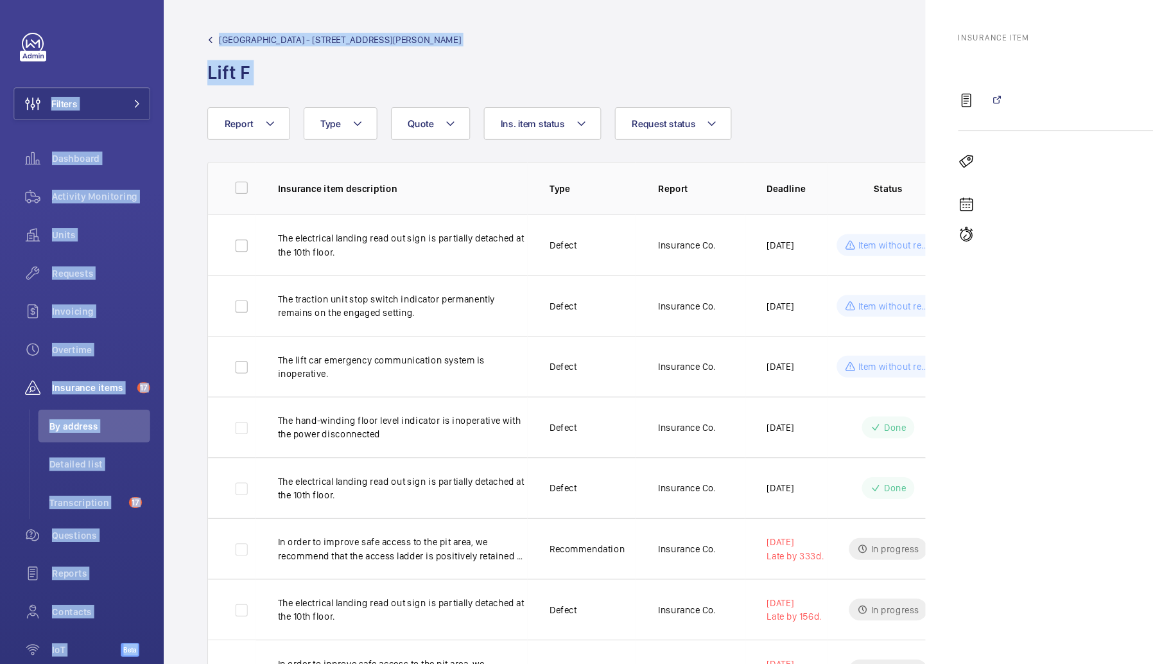
drag, startPoint x: 789, startPoint y: 77, endPoint x: 790, endPoint y: -19, distance: 95.6
click at [790, 0] on html "Filters Dashboard Activity Monitoring Units Requests Invoicing Overtime Insuran…" at bounding box center [576, 332] width 1153 height 664
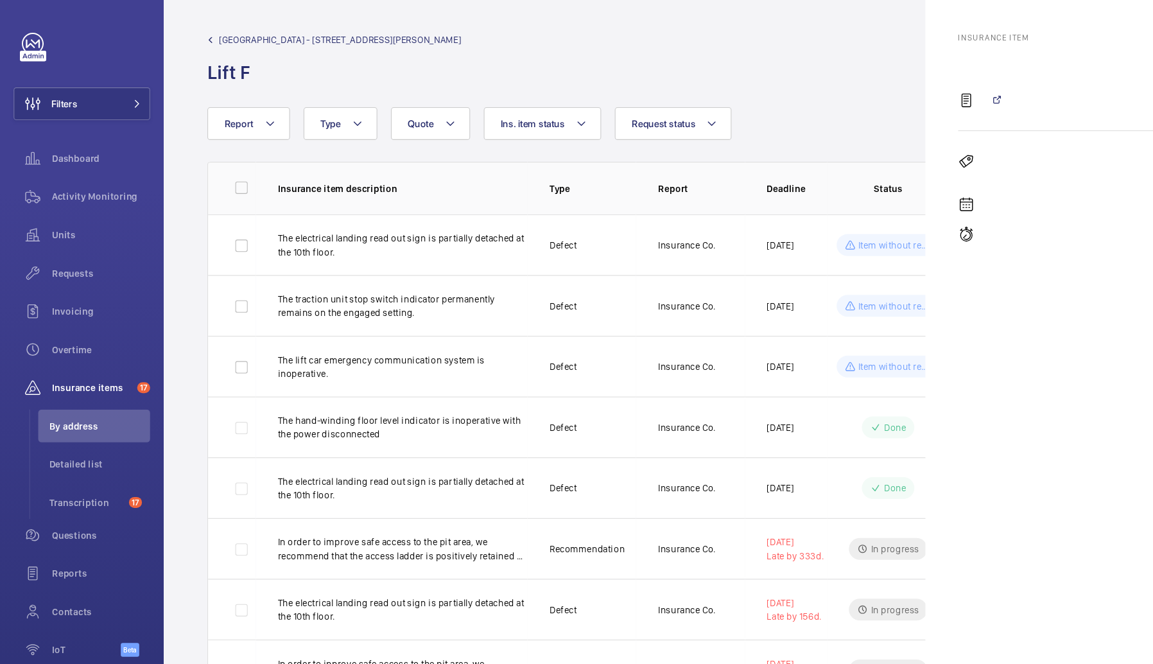
click at [774, 101] on div "Report Request status Ins. item status Quote Type" at bounding box center [576, 116] width 763 height 31
click at [1072, 19] on div "Insurance item" at bounding box center [1011, 332] width 221 height 664
click at [767, 45] on div "[GEOGRAPHIC_DATA] - [STREET_ADDRESS][PERSON_NAME]" at bounding box center [653, 55] width 917 height 49
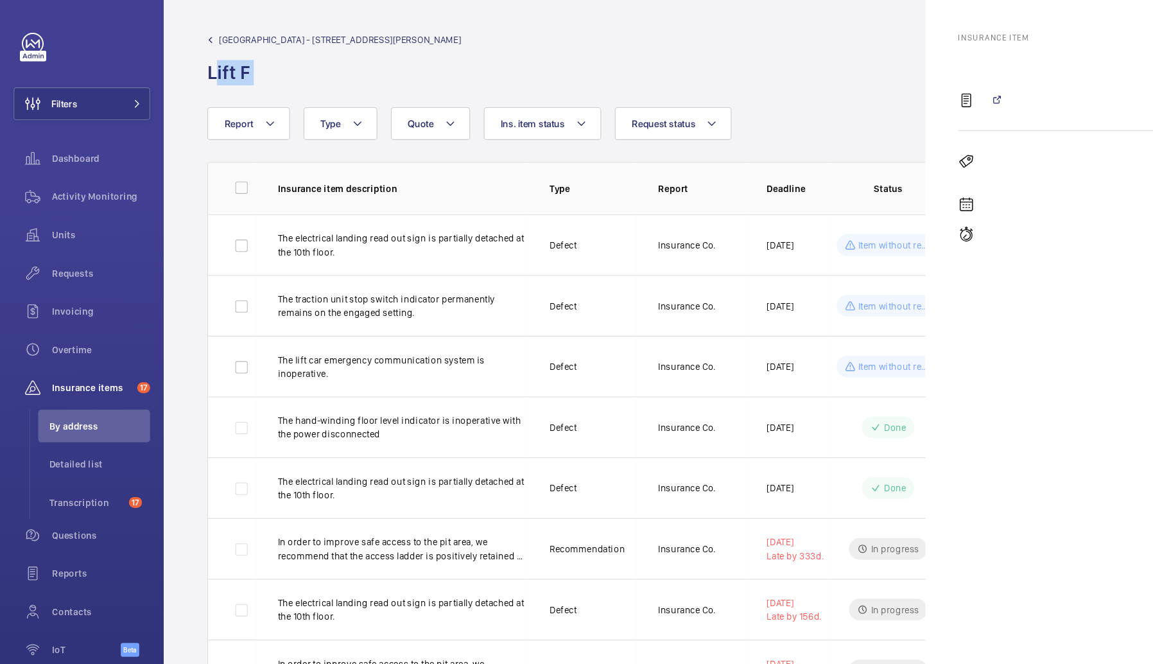
click at [767, 45] on div "[GEOGRAPHIC_DATA] - [STREET_ADDRESS][PERSON_NAME]" at bounding box center [653, 55] width 917 height 49
click at [767, 46] on div "[GEOGRAPHIC_DATA] - [STREET_ADDRESS][PERSON_NAME]" at bounding box center [653, 55] width 917 height 49
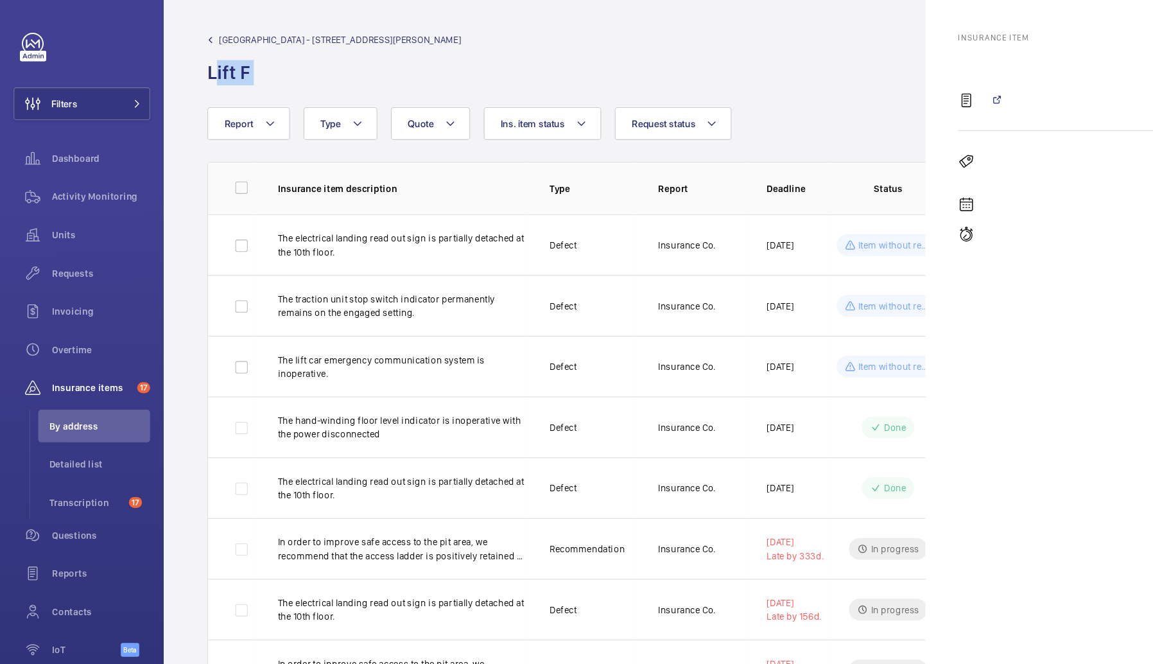
click at [767, 46] on div "[GEOGRAPHIC_DATA] - [STREET_ADDRESS][PERSON_NAME]" at bounding box center [653, 55] width 917 height 49
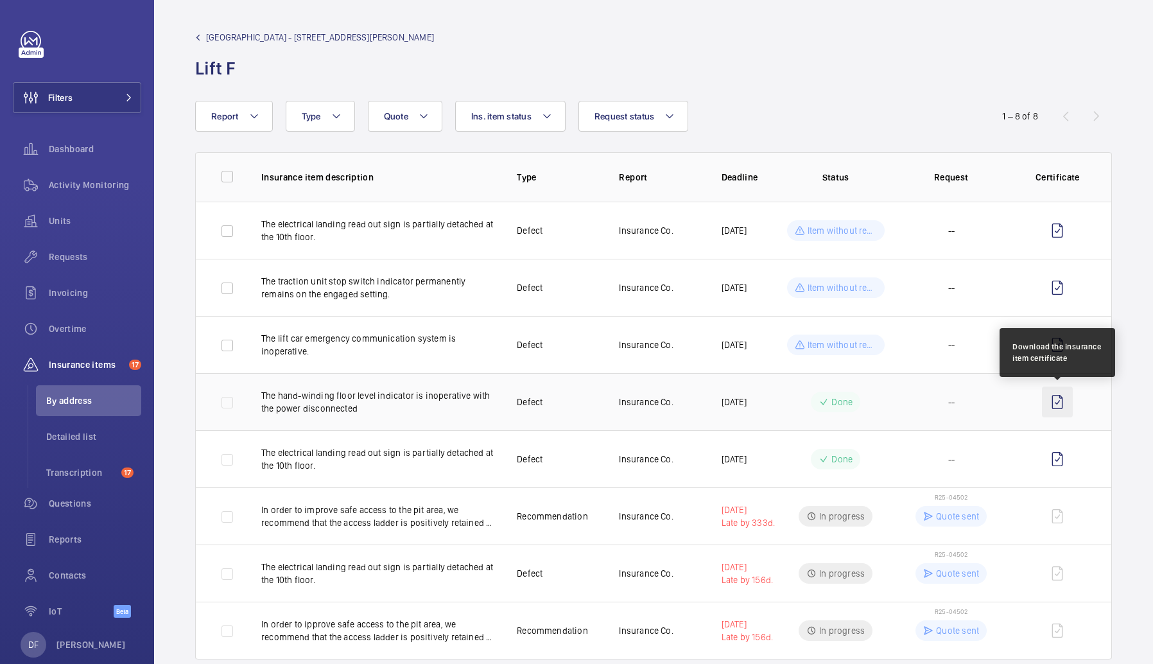
click at [1055, 410] on wm-front-icon-button at bounding box center [1057, 401] width 31 height 31
click at [590, 65] on div "[GEOGRAPHIC_DATA] - [STREET_ADDRESS][PERSON_NAME]" at bounding box center [653, 55] width 917 height 49
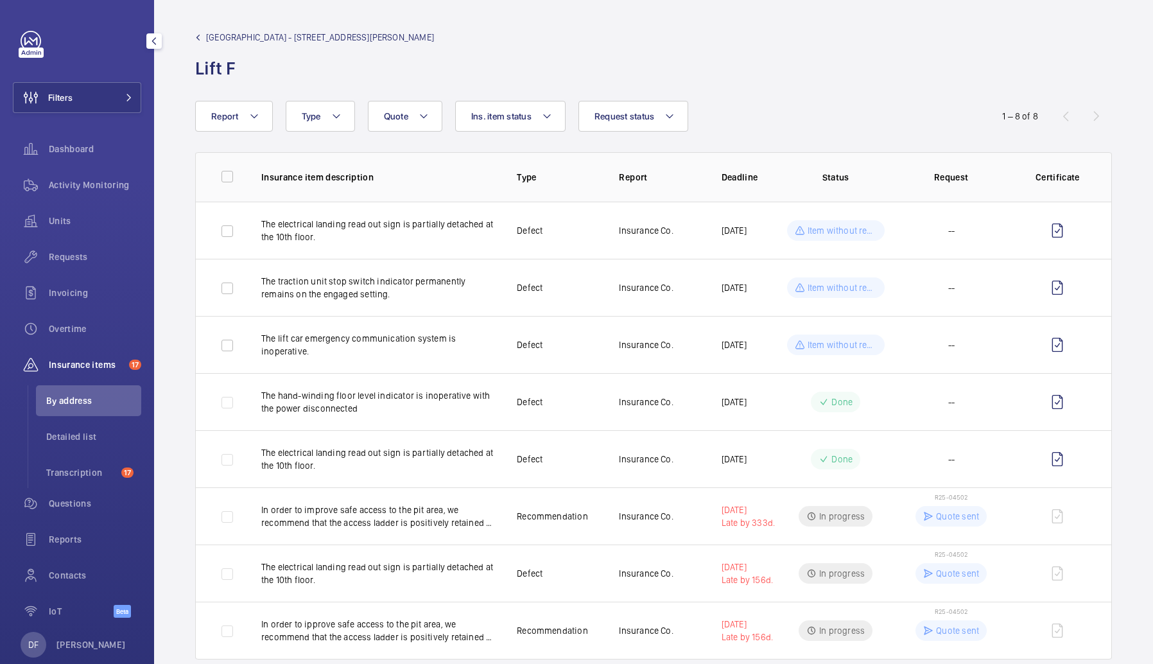
click at [48, 411] on li "By address" at bounding box center [88, 400] width 105 height 31
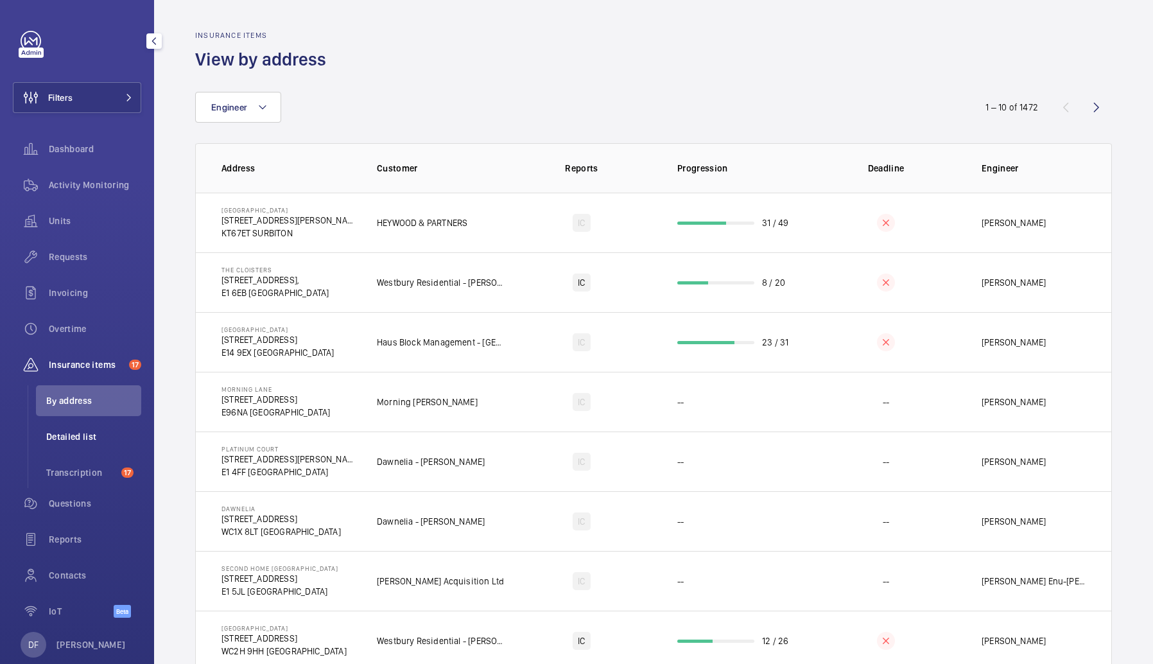
click at [71, 434] on span "Detailed list" at bounding box center [93, 436] width 95 height 13
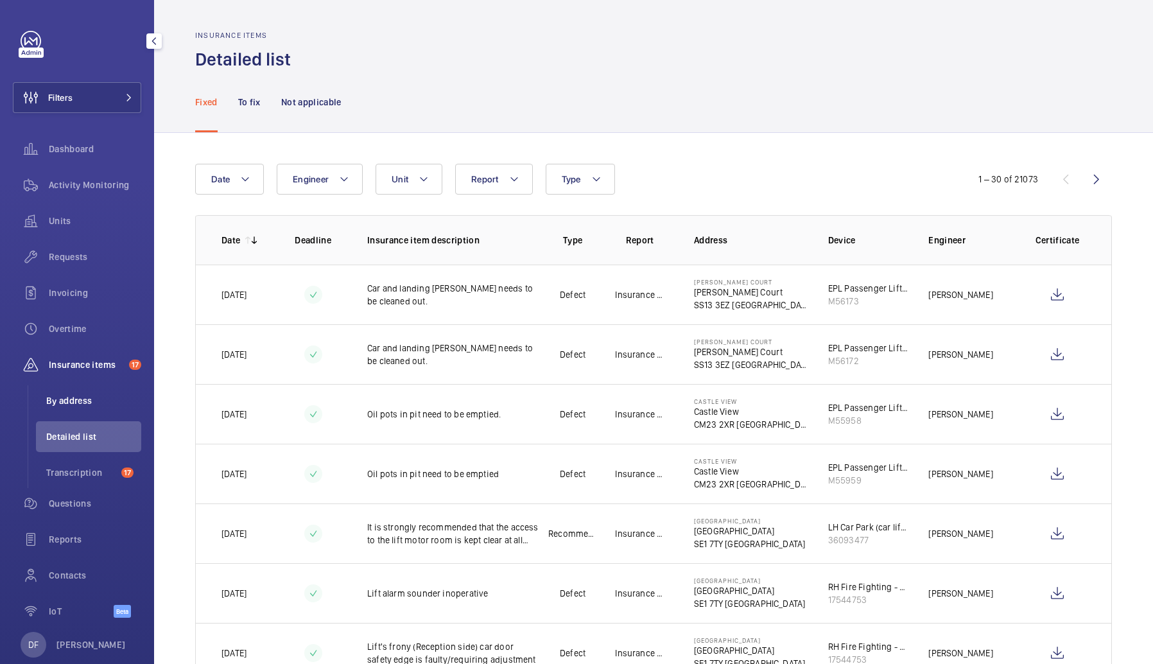
click at [98, 411] on li "By address" at bounding box center [88, 400] width 105 height 31
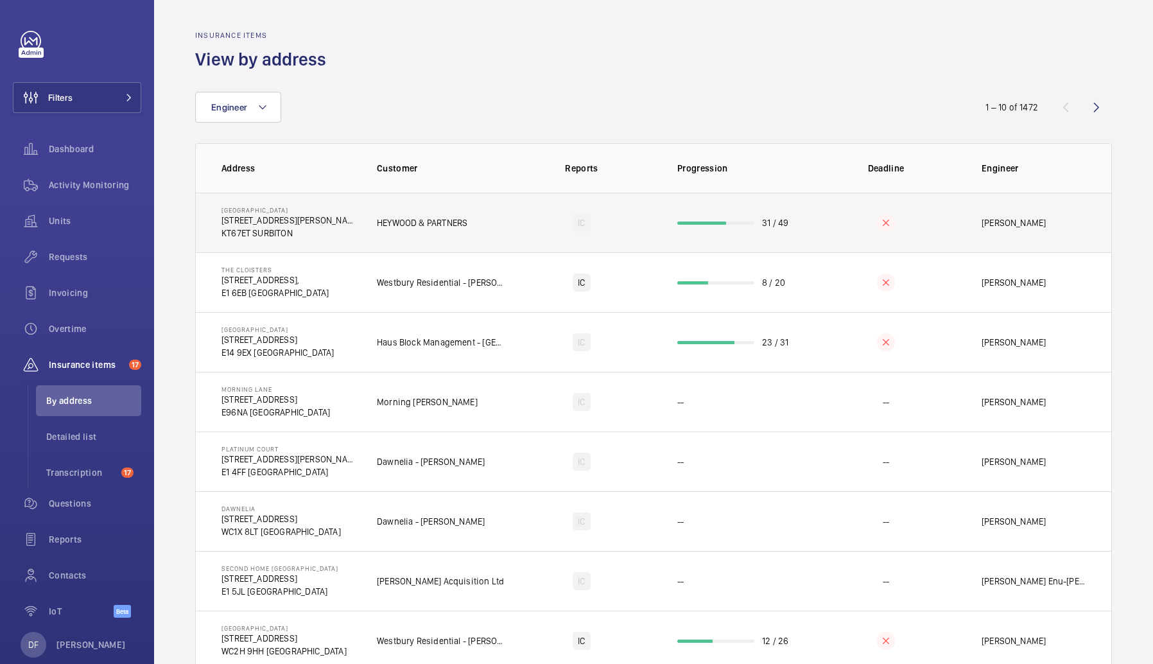
click at [413, 241] on td "HEYWOOD & PARTNERS" at bounding box center [431, 223] width 150 height 60
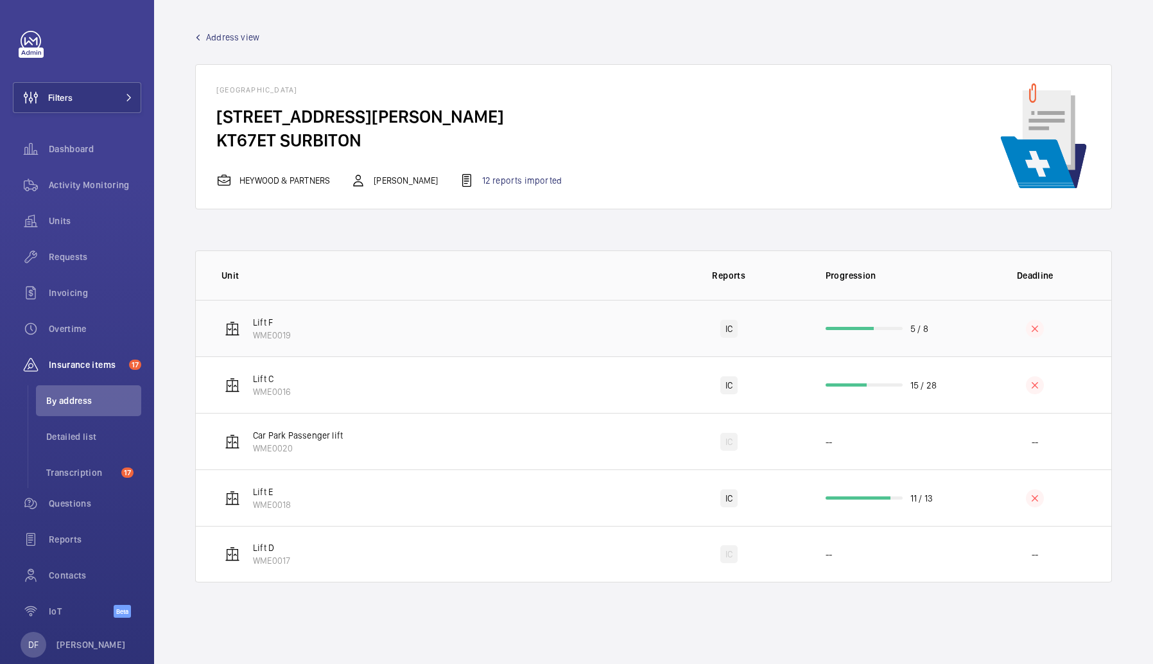
click at [416, 329] on td "Lift F WME0019" at bounding box center [424, 328] width 457 height 56
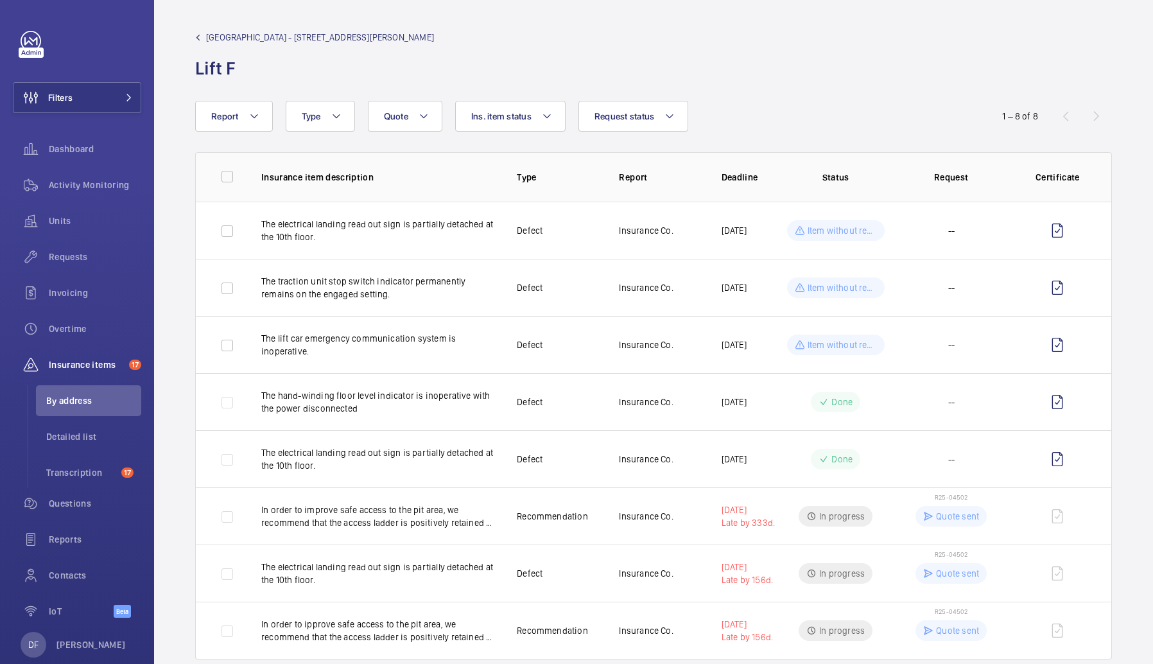
scroll to position [26, 0]
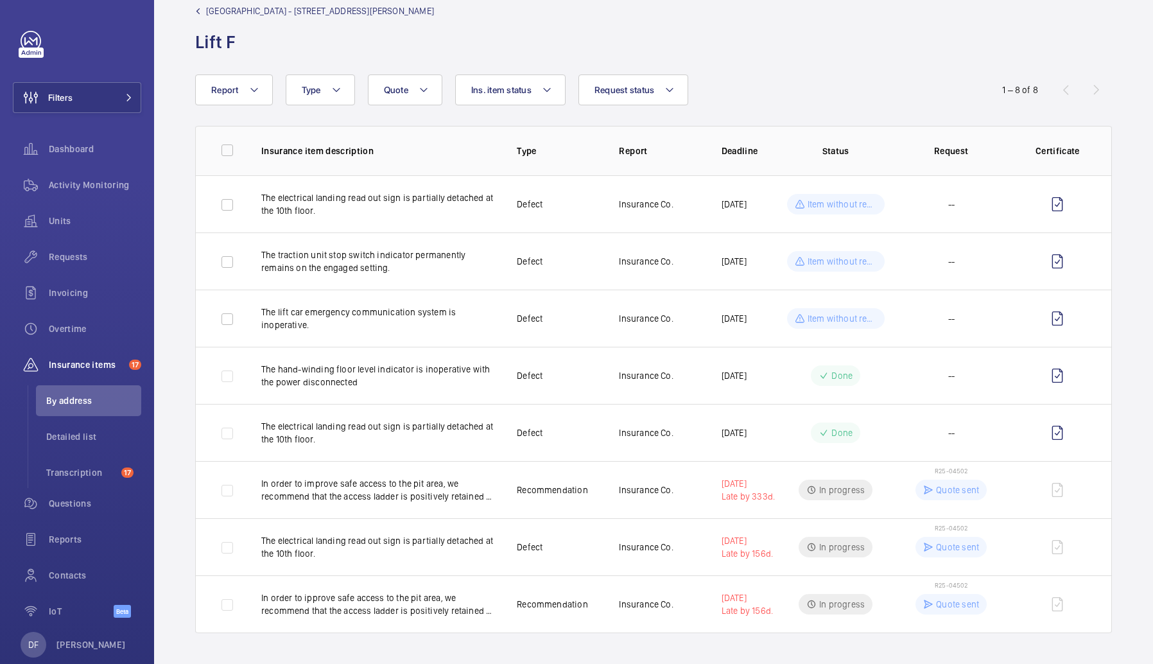
click at [829, 153] on p "Status" at bounding box center [836, 150] width 98 height 13
click at [970, 149] on p "Request" at bounding box center [951, 150] width 98 height 13
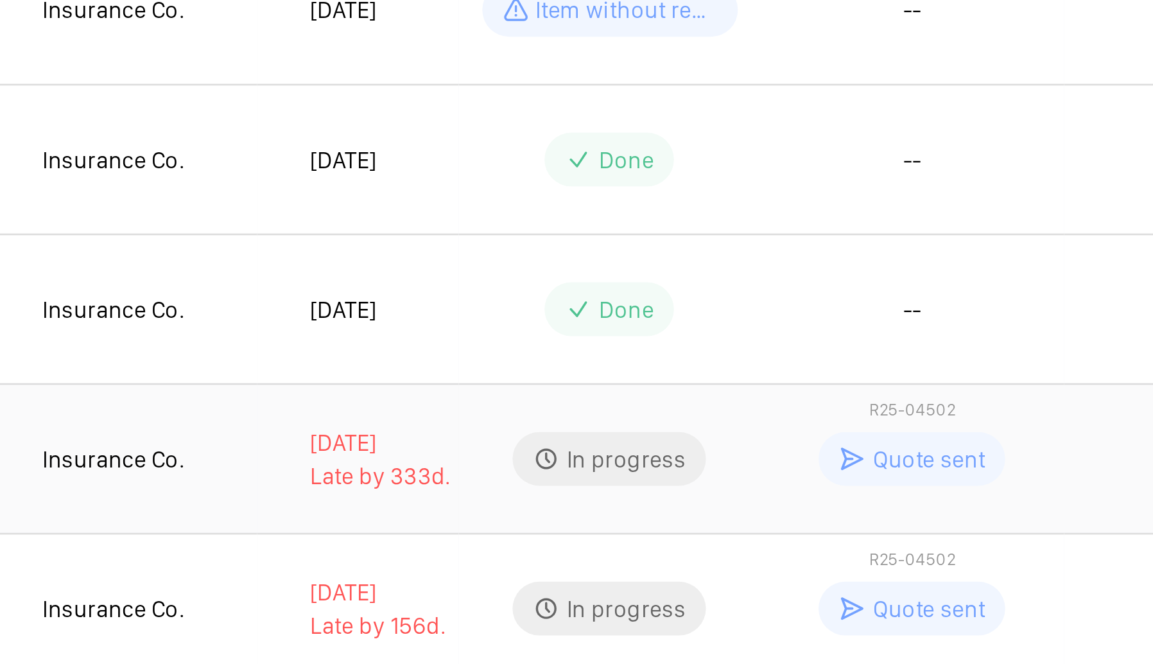
click at [954, 474] on span "R25-04502" at bounding box center [951, 471] width 33 height 8
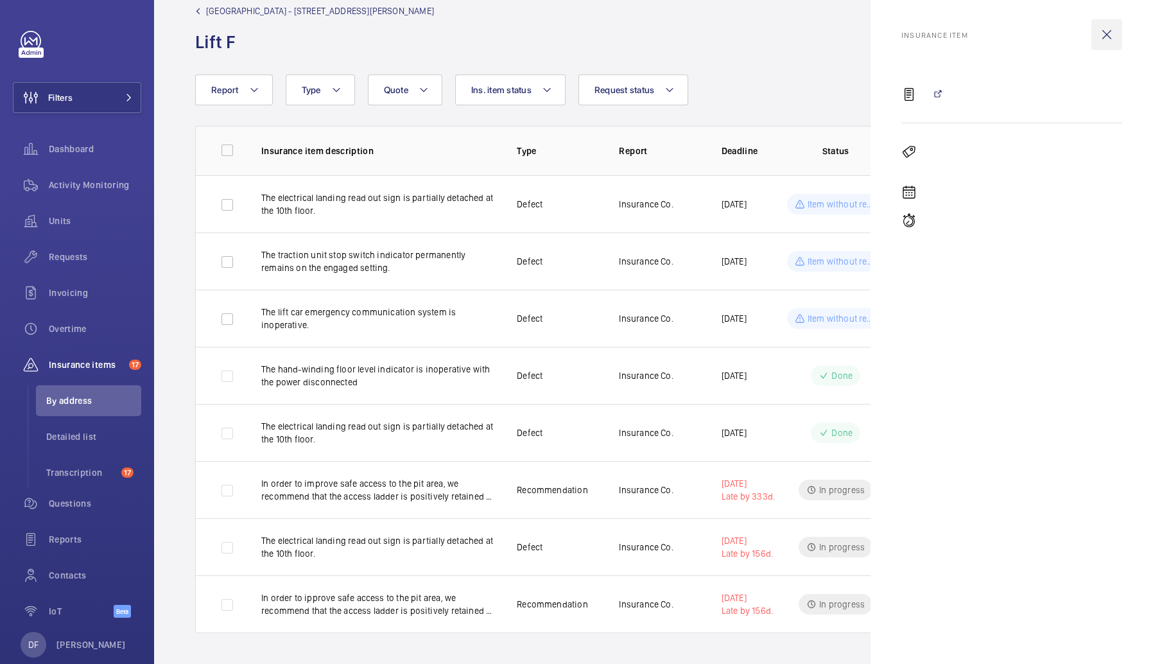
click at [1096, 34] on wm-front-icon-button at bounding box center [1106, 34] width 31 height 31
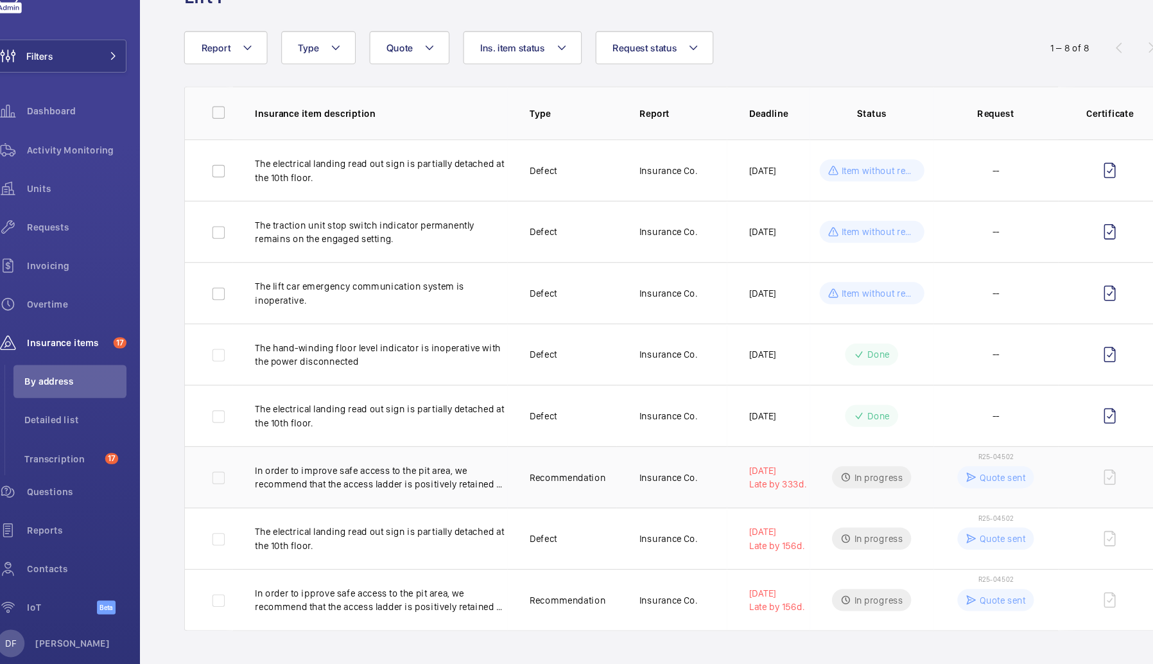
scroll to position [0, 0]
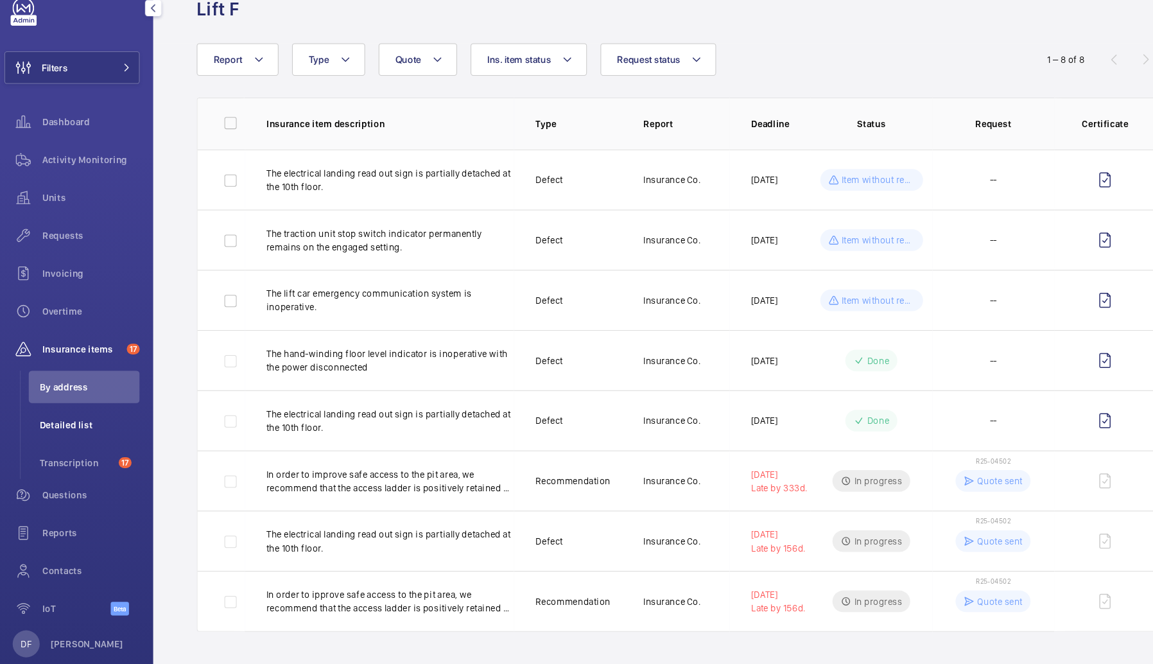
click at [87, 424] on li "Detailed list" at bounding box center [88, 436] width 105 height 31
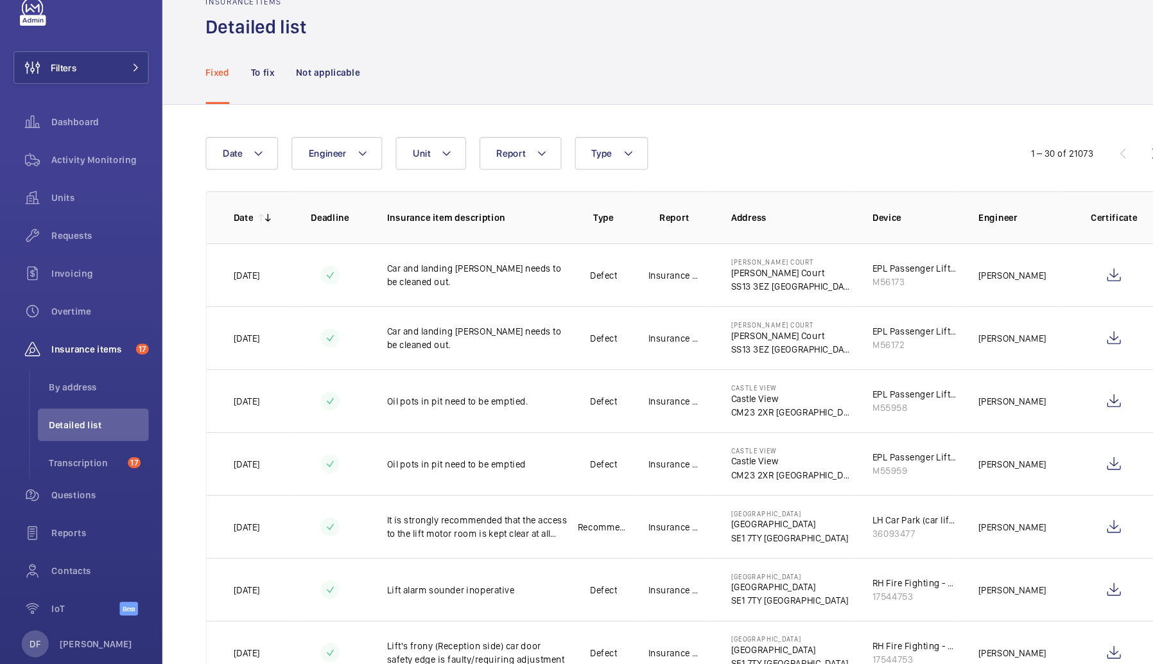
click at [302, 240] on p "Deadline" at bounding box center [313, 240] width 49 height 13
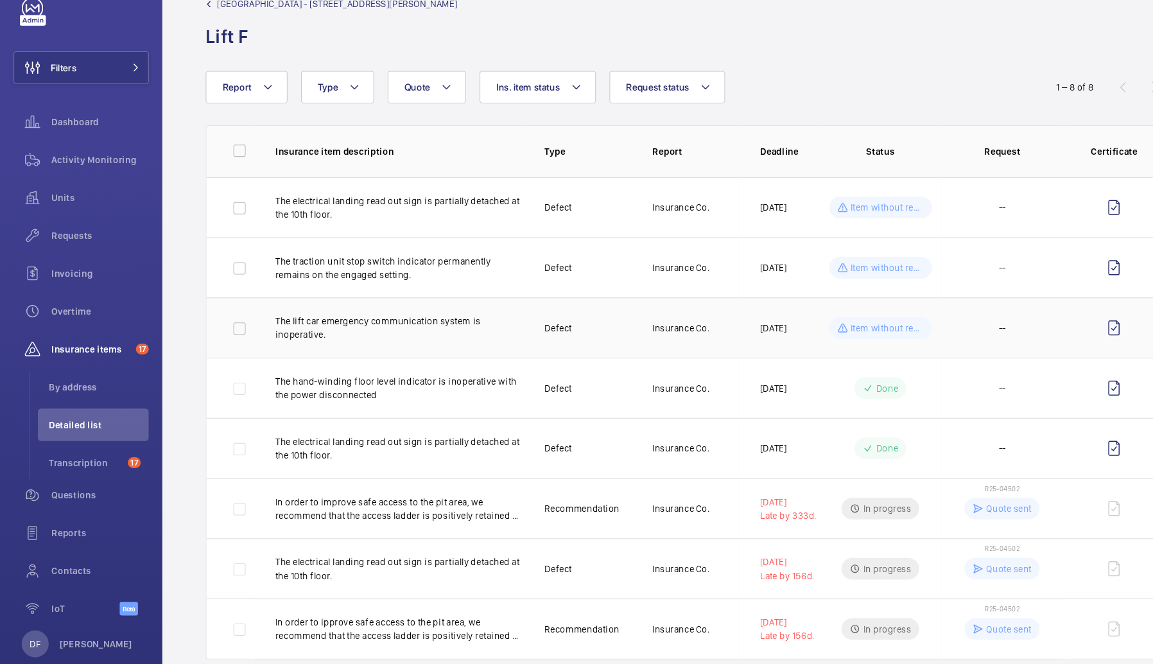
scroll to position [26, 0]
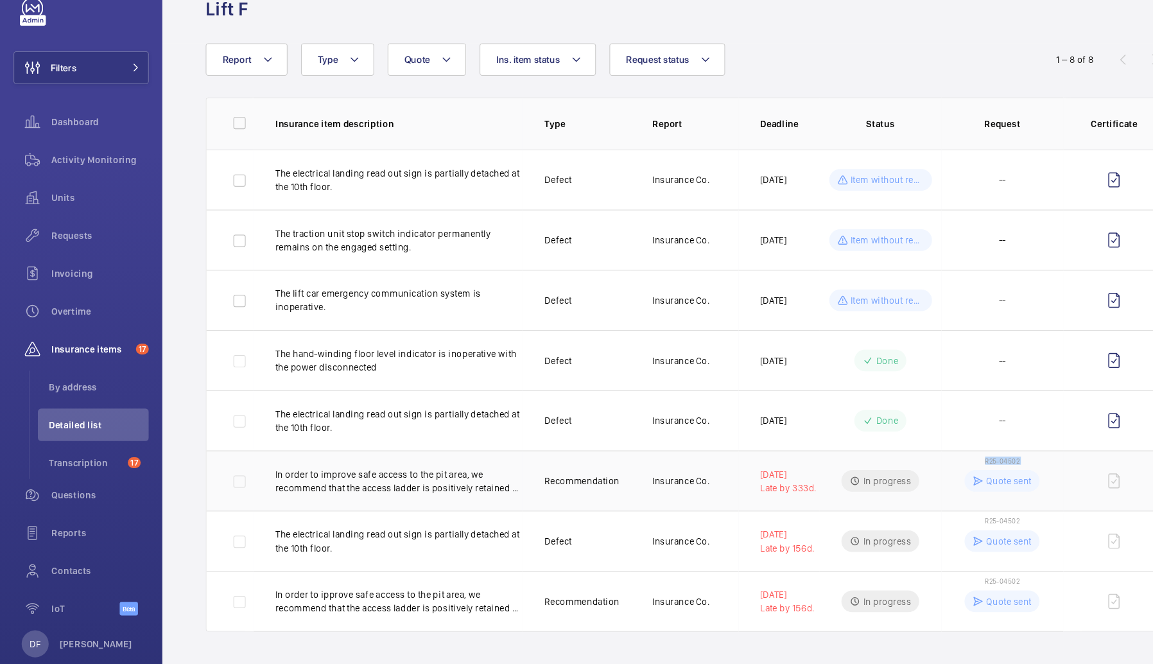
copy div "R25-04502"
drag, startPoint x: 969, startPoint y: 471, endPoint x: 936, endPoint y: 471, distance: 32.7
click at [936, 471] on td "R25-04502 Quote sent" at bounding box center [951, 489] width 116 height 57
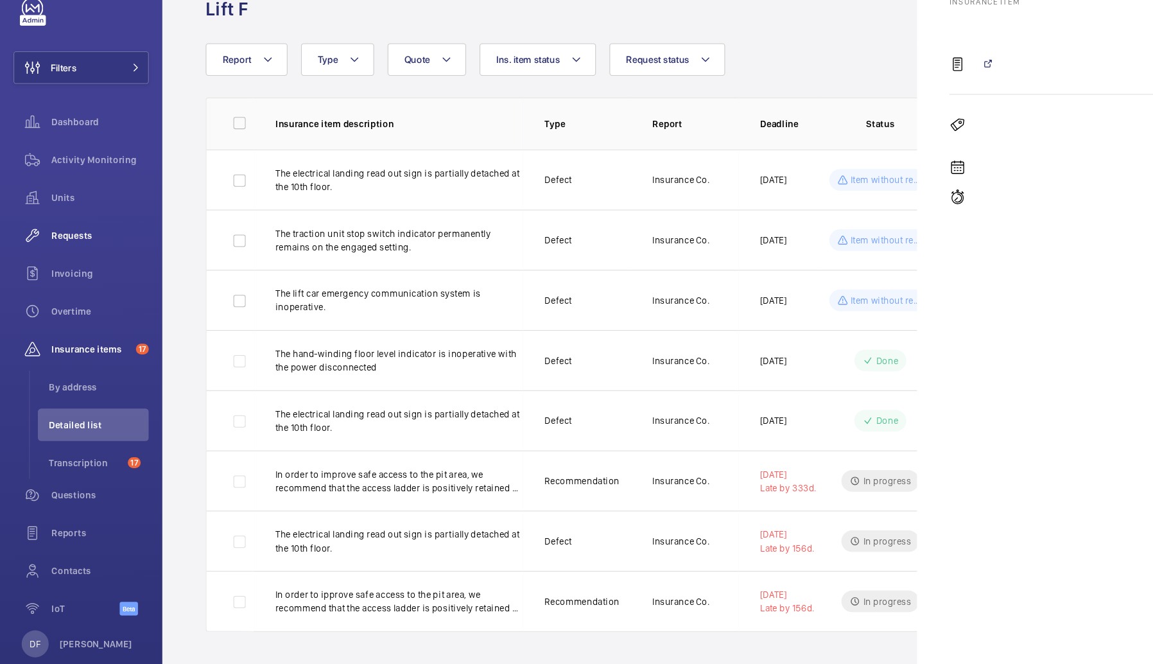
click at [87, 263] on span "Requests" at bounding box center [95, 256] width 92 height 13
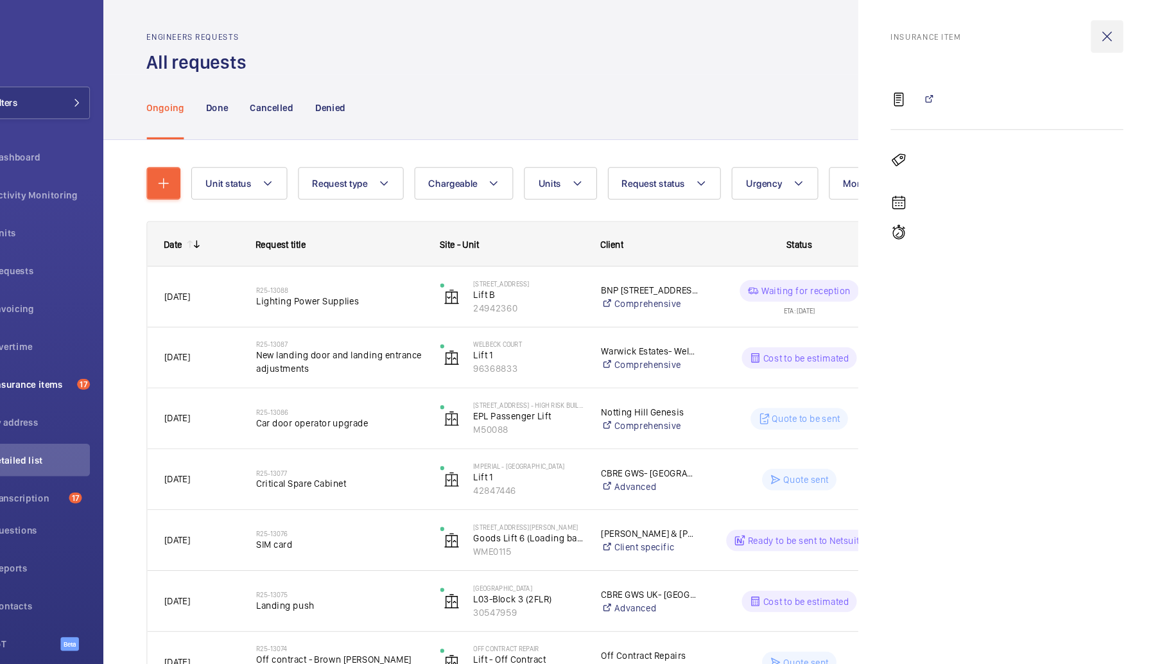
click at [1101, 37] on wm-front-icon-button at bounding box center [1106, 34] width 31 height 31
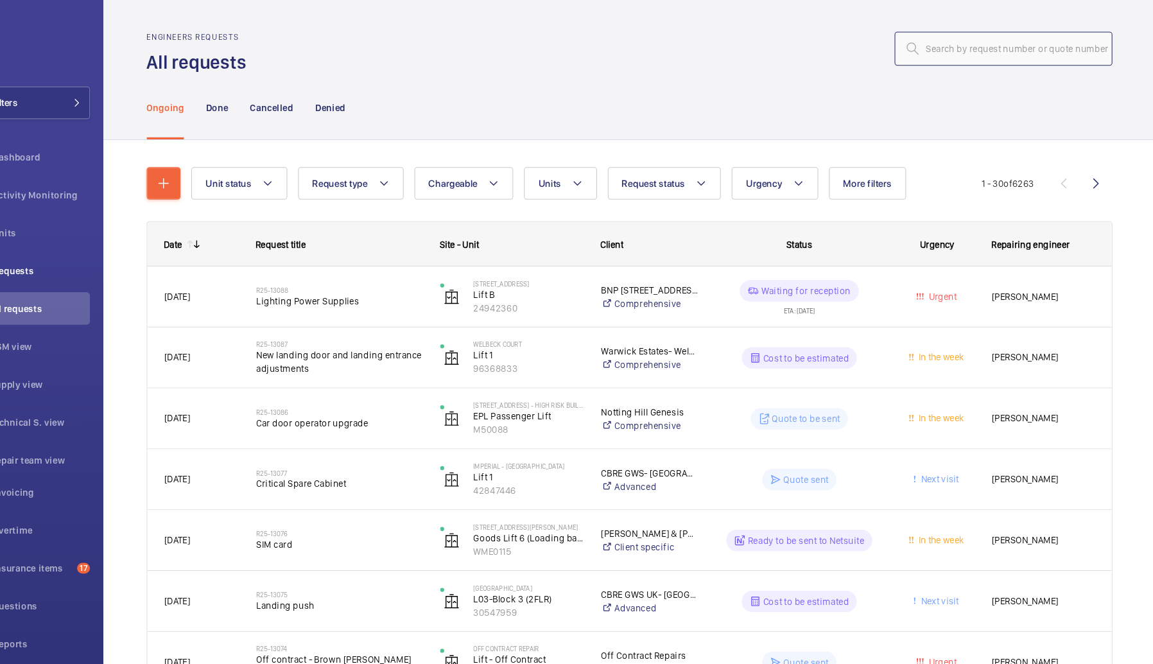
click at [1012, 54] on input "text" at bounding box center [1008, 46] width 207 height 32
paste input "R25-04502"
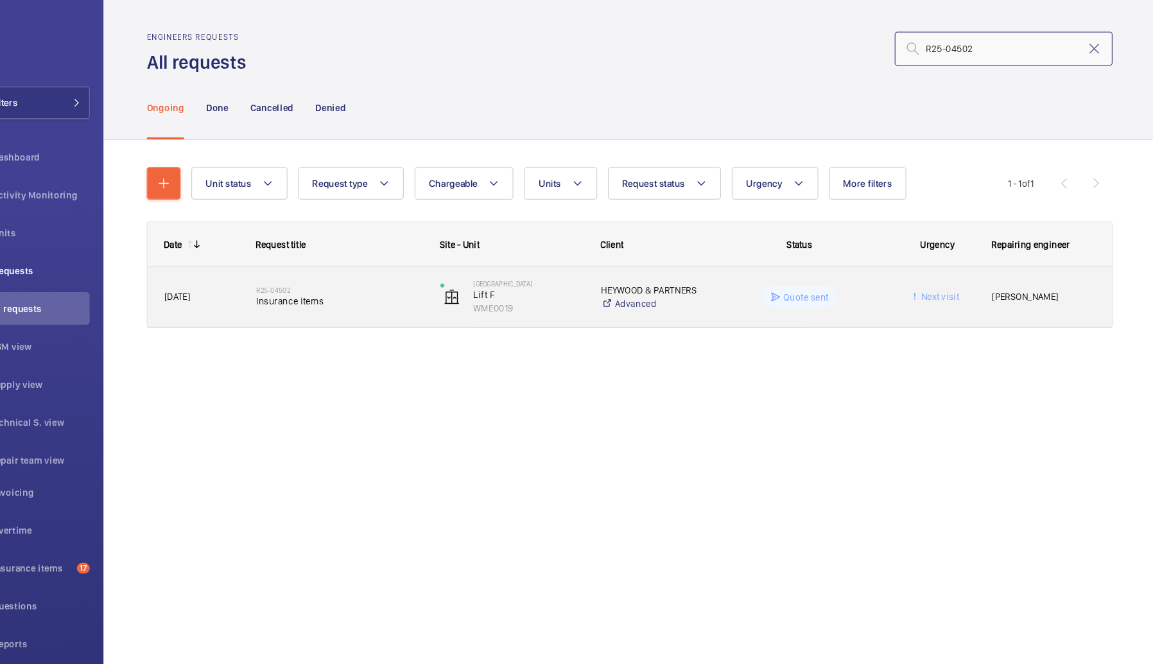
type input "R25-04502"
click at [412, 285] on span "Insurance items" at bounding box center [378, 285] width 158 height 13
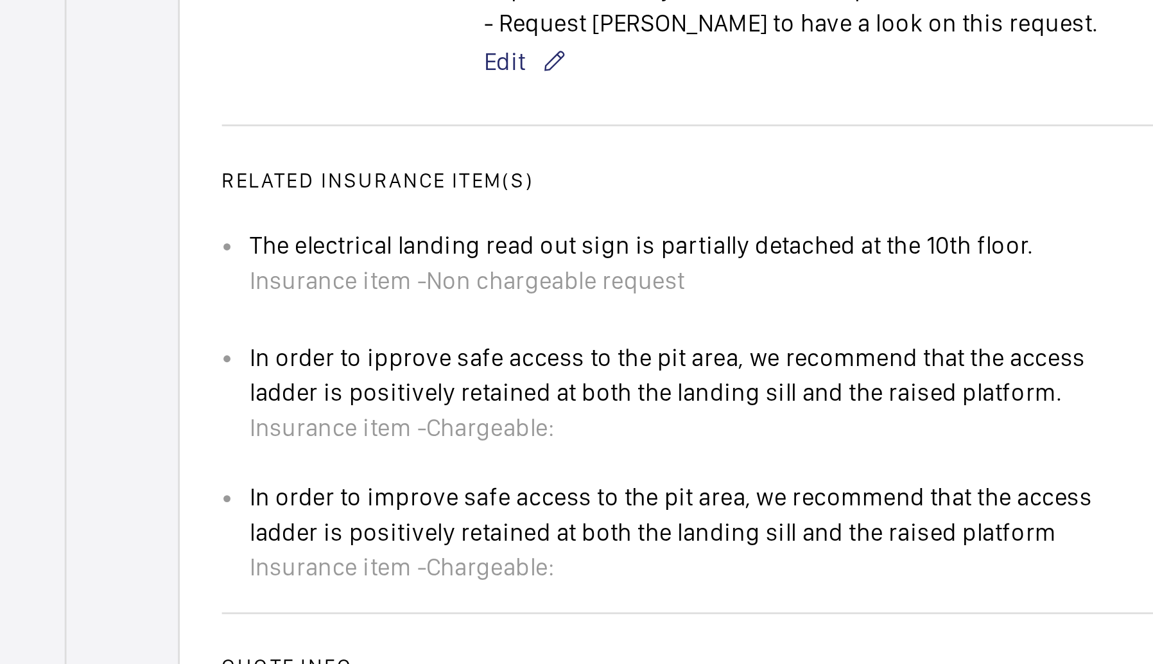
scroll to position [176, 0]
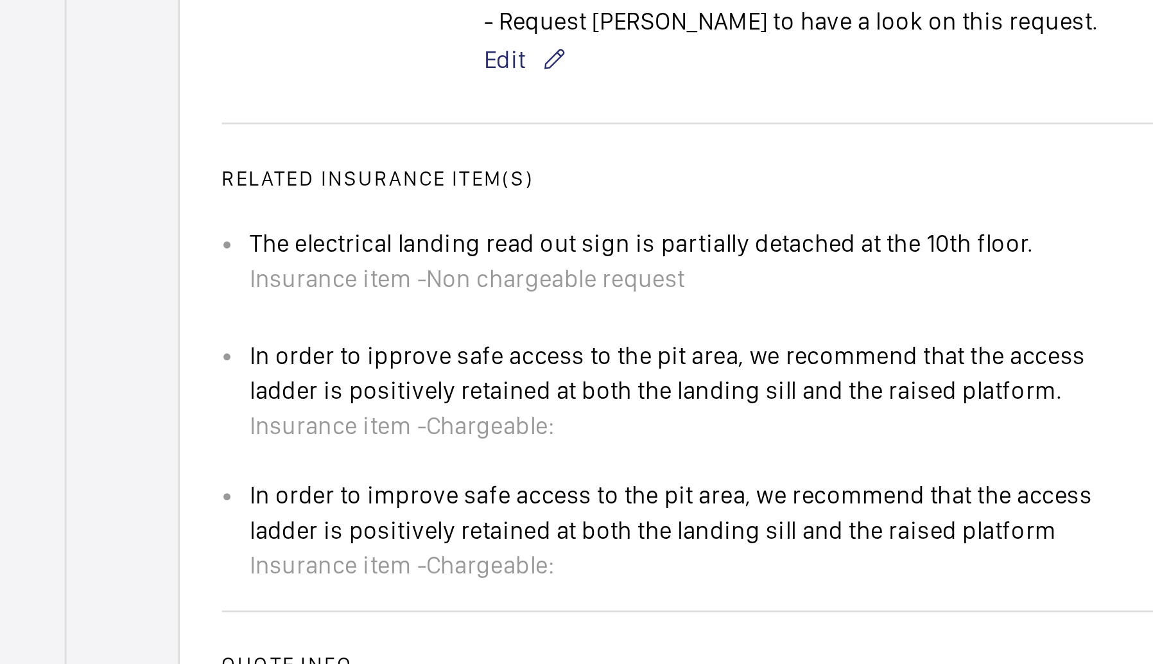
click at [542, 380] on div "The electrical landing read out sign is partially detached at the 10th floor. I…" at bounding box center [584, 390] width 288 height 26
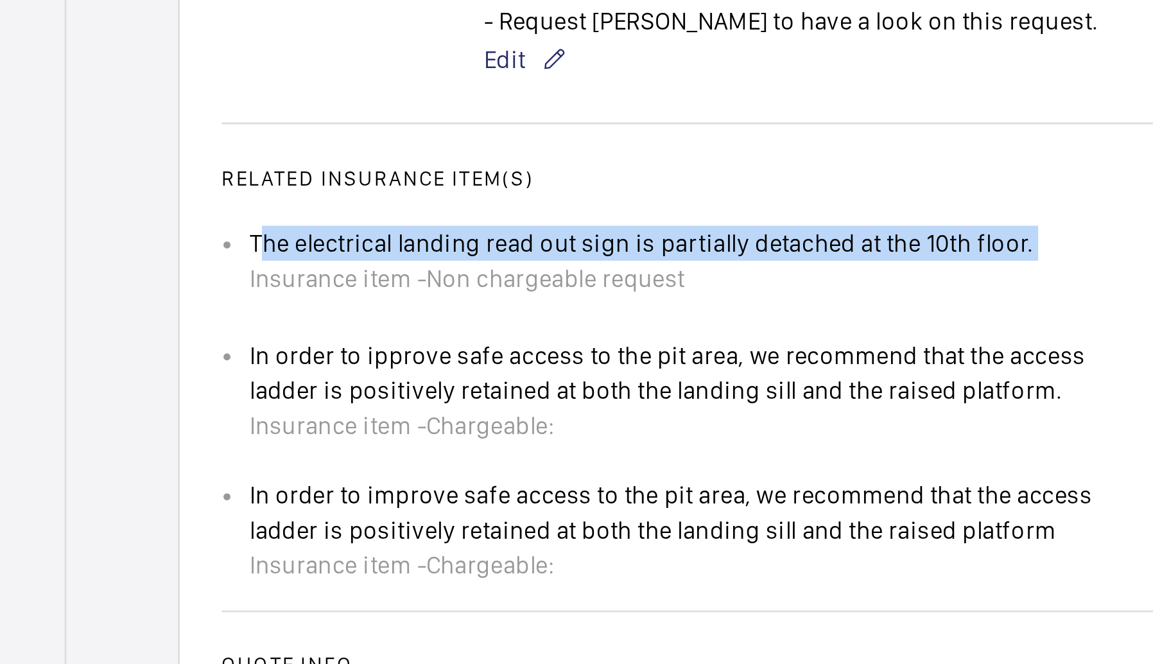
click at [542, 380] on div "The electrical landing read out sign is partially detached at the 10th floor. I…" at bounding box center [584, 390] width 288 height 26
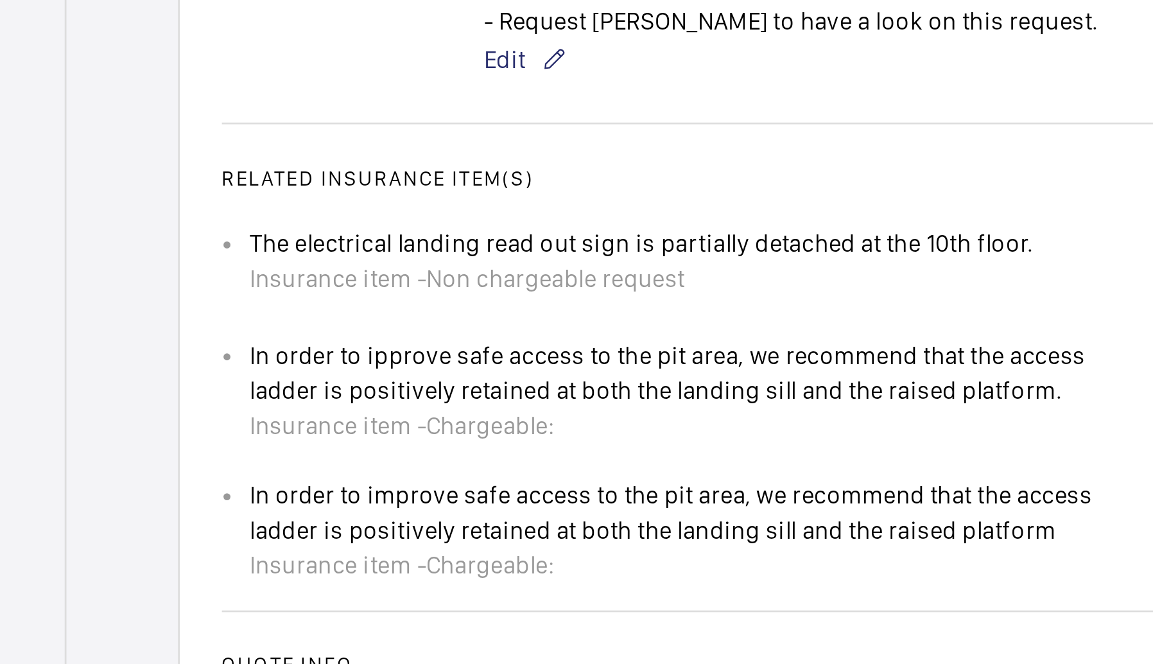
click at [539, 435] on div "In order to ipprove safe access to the pit area, we recommend that the access l…" at bounding box center [605, 437] width 330 height 39
click at [538, 477] on div "In order to improve safe access to the pit area, we recommend that the access l…" at bounding box center [605, 489] width 330 height 39
click at [547, 384] on div "The electrical landing read out sign is partially detached at the 10th floor. I…" at bounding box center [584, 390] width 288 height 26
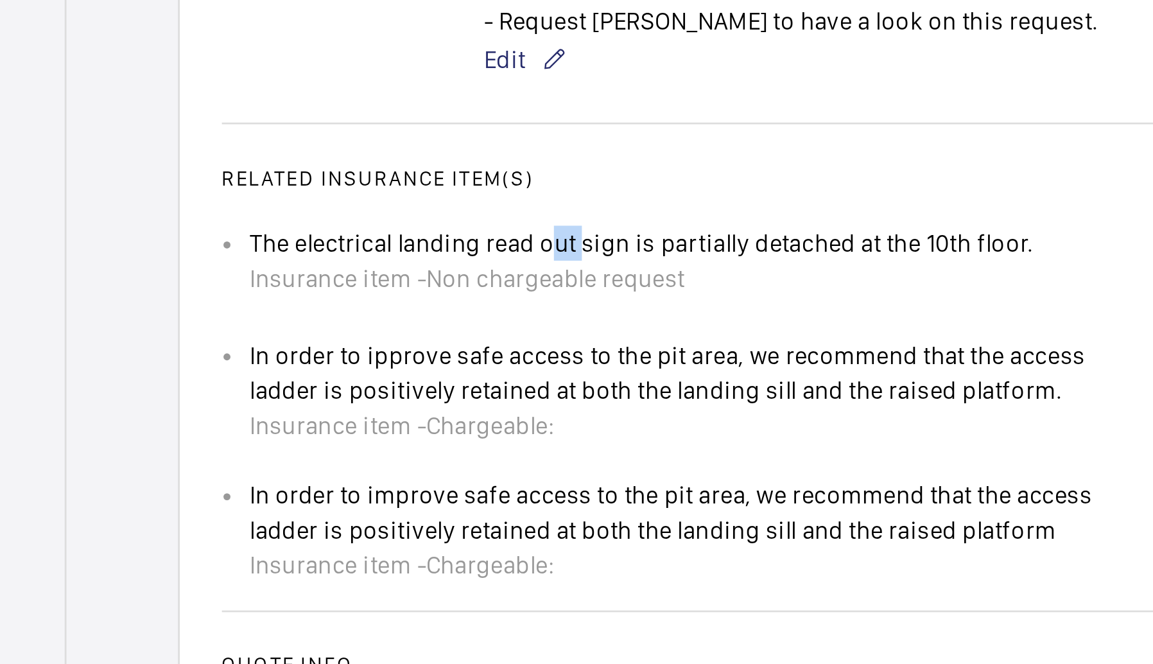
click at [547, 384] on div "The electrical landing read out sign is partially detached at the 10th floor. I…" at bounding box center [584, 390] width 288 height 26
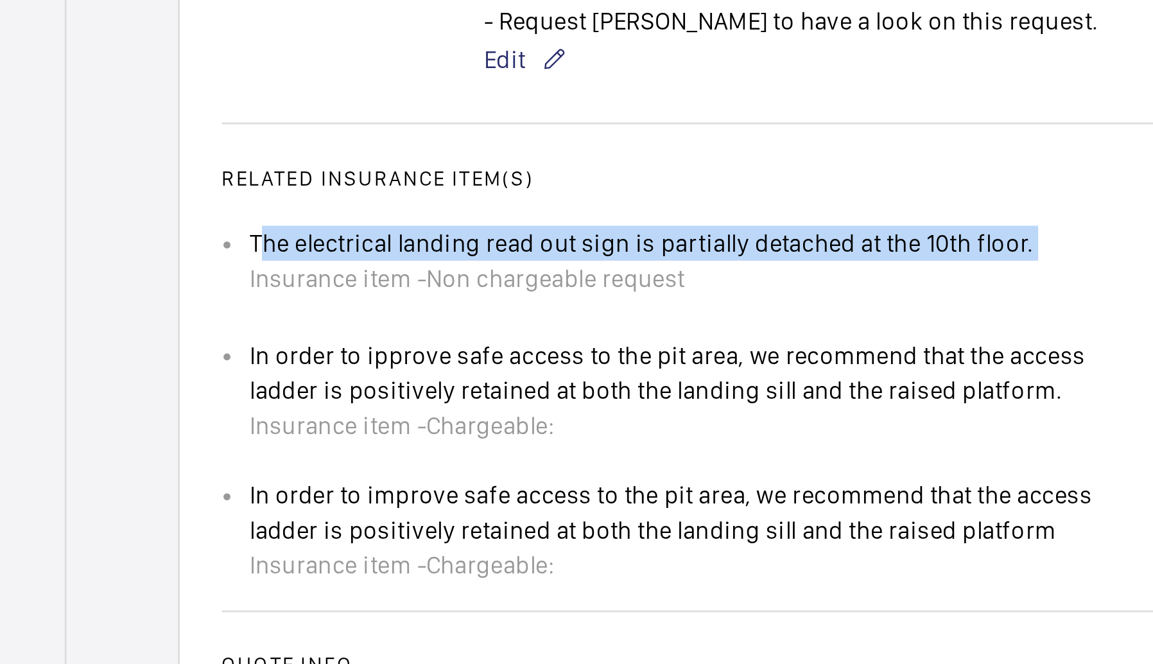
click at [547, 384] on div "The electrical landing read out sign is partially detached at the 10th floor. I…" at bounding box center [584, 390] width 288 height 26
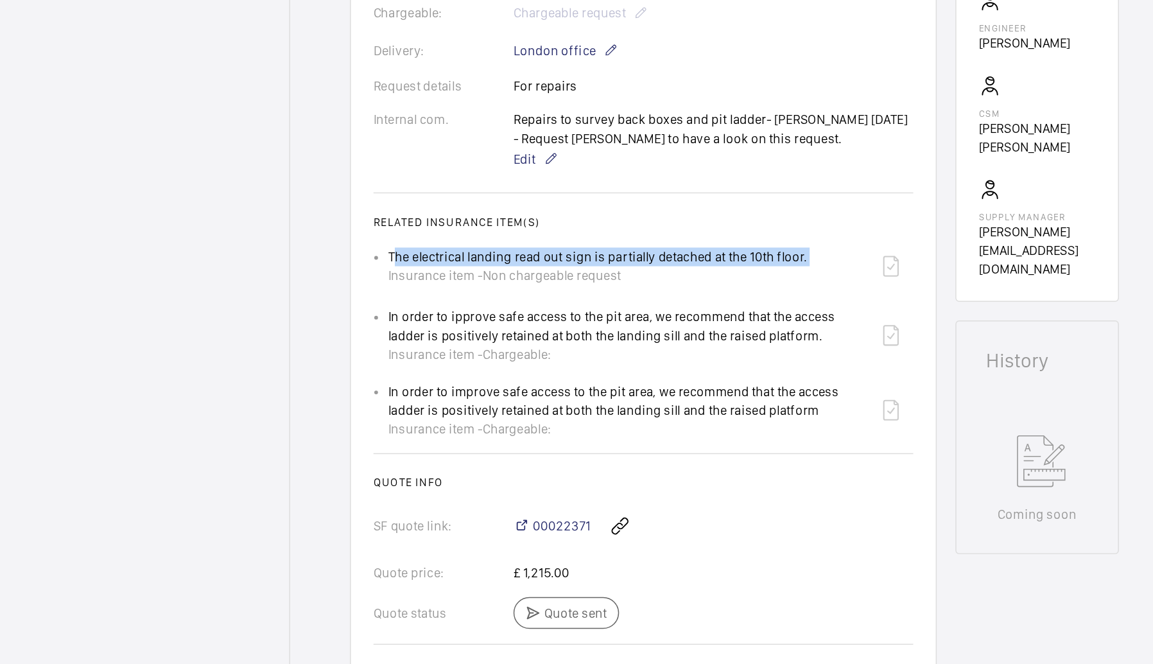
scroll to position [0, 0]
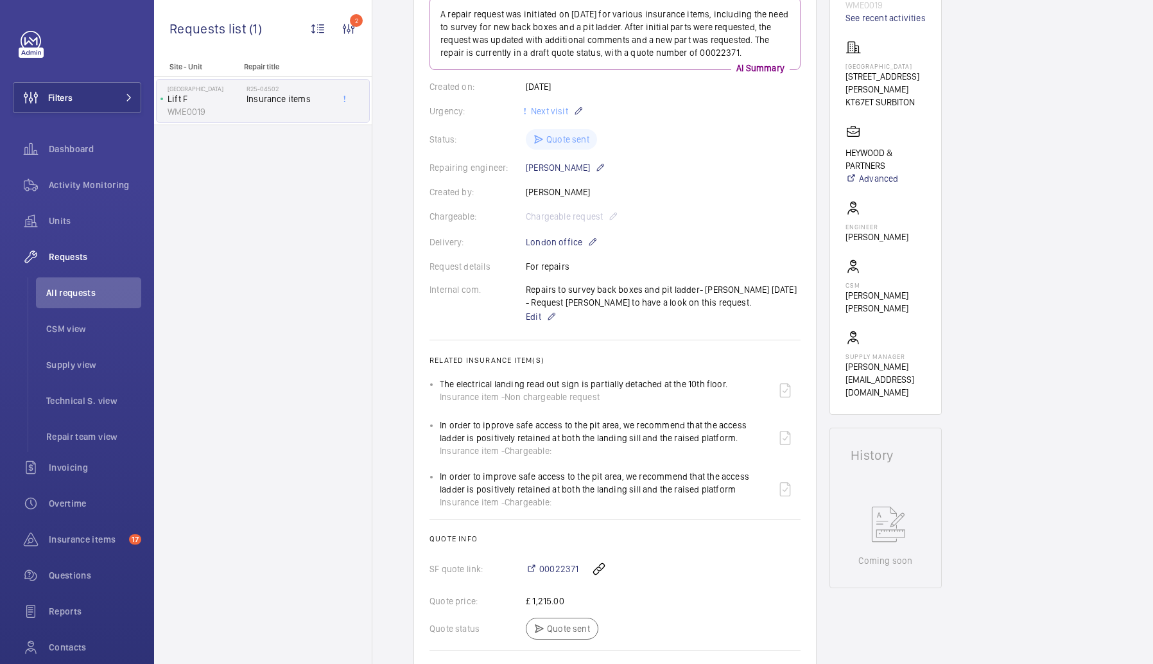
click at [584, 438] on div "In order to ipprove safe access to the pit area, we recommend that the access l…" at bounding box center [605, 437] width 330 height 39
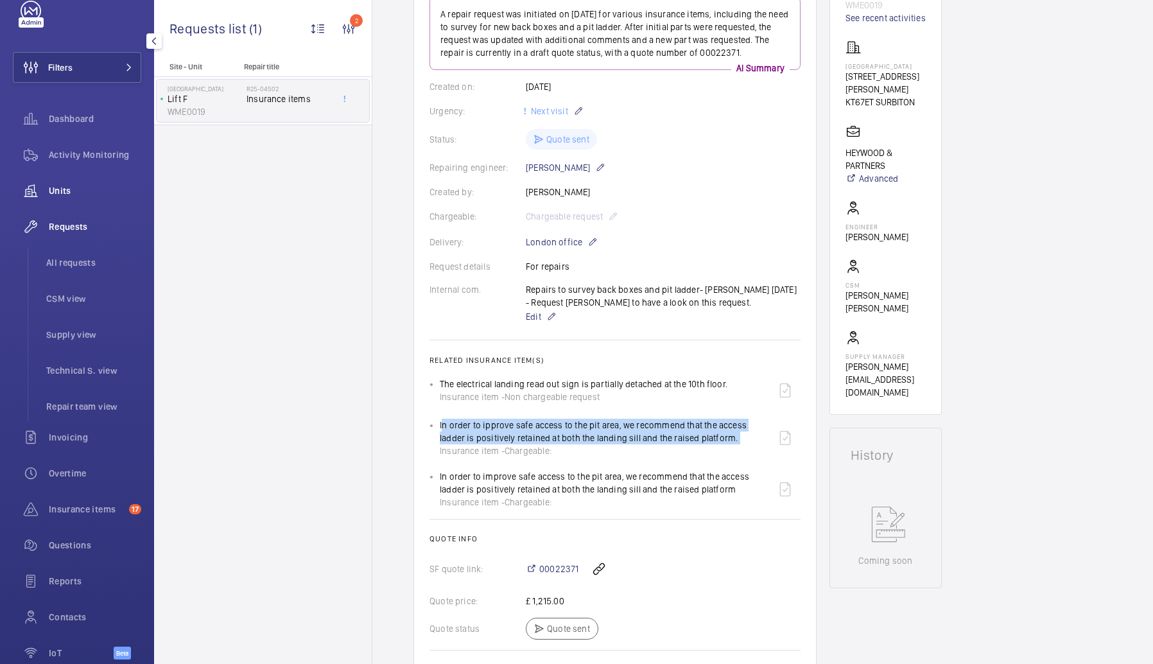
scroll to position [67, 0]
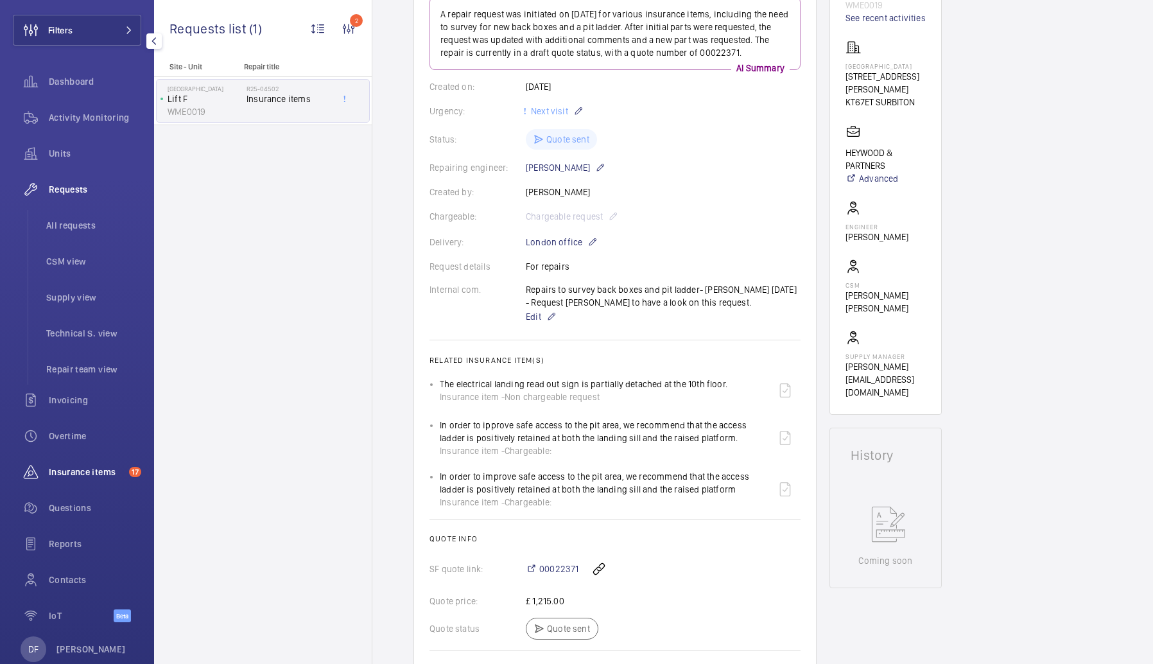
click at [106, 470] on span "Insurance items" at bounding box center [86, 471] width 75 height 13
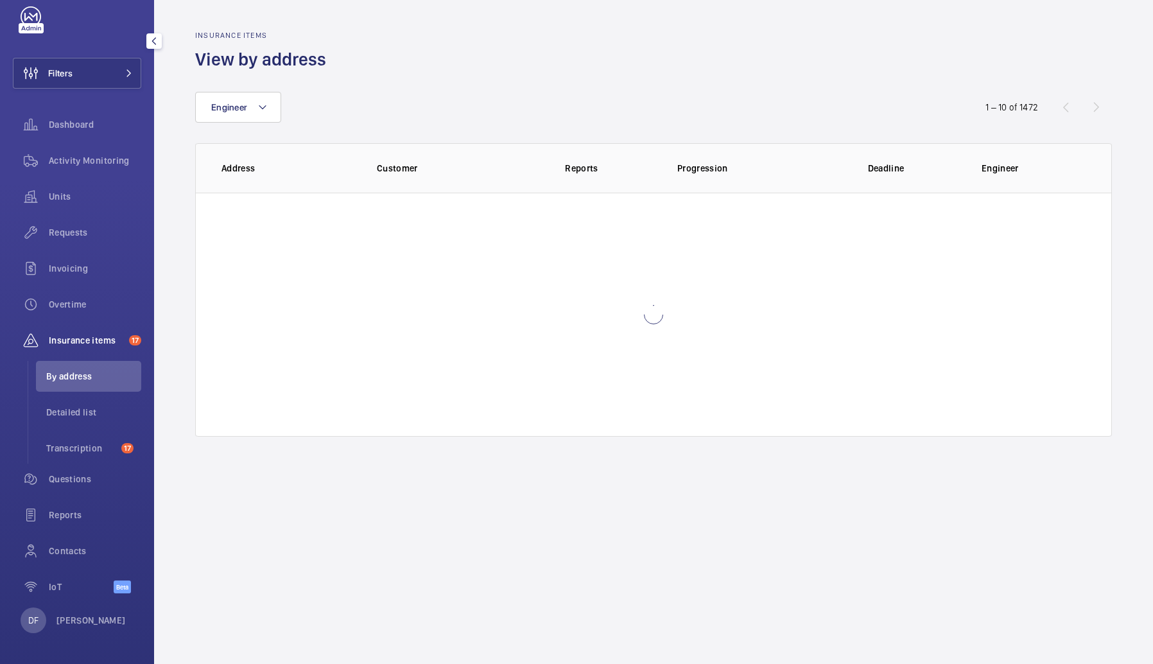
scroll to position [24, 0]
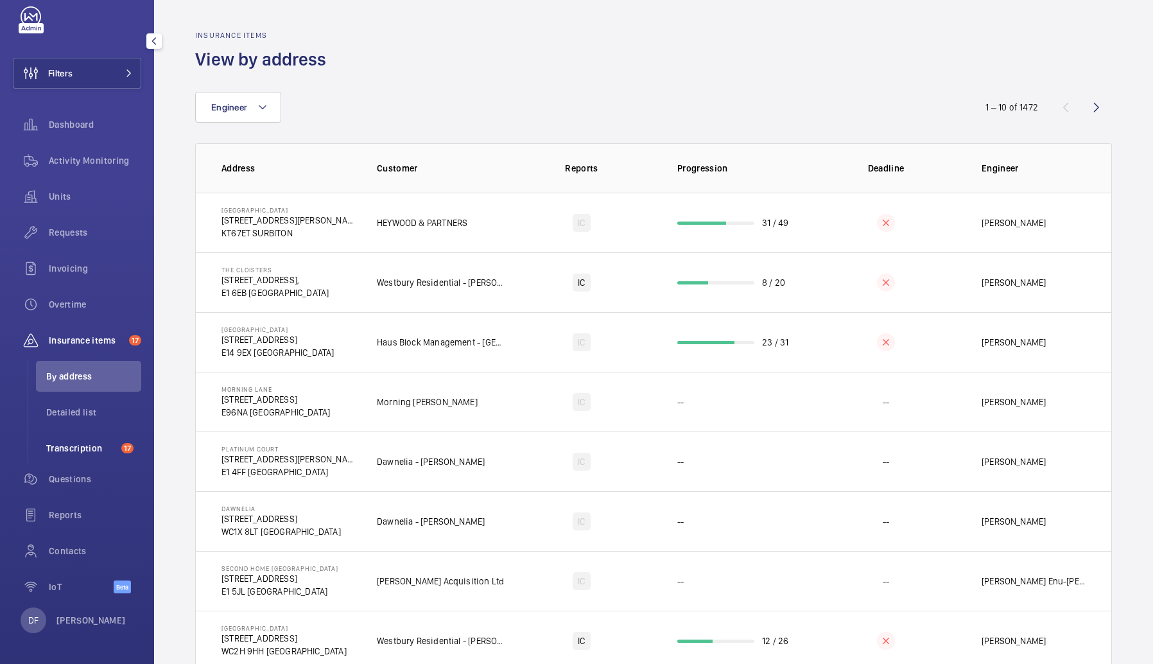
click at [77, 460] on li "Transcription 17" at bounding box center [88, 448] width 105 height 31
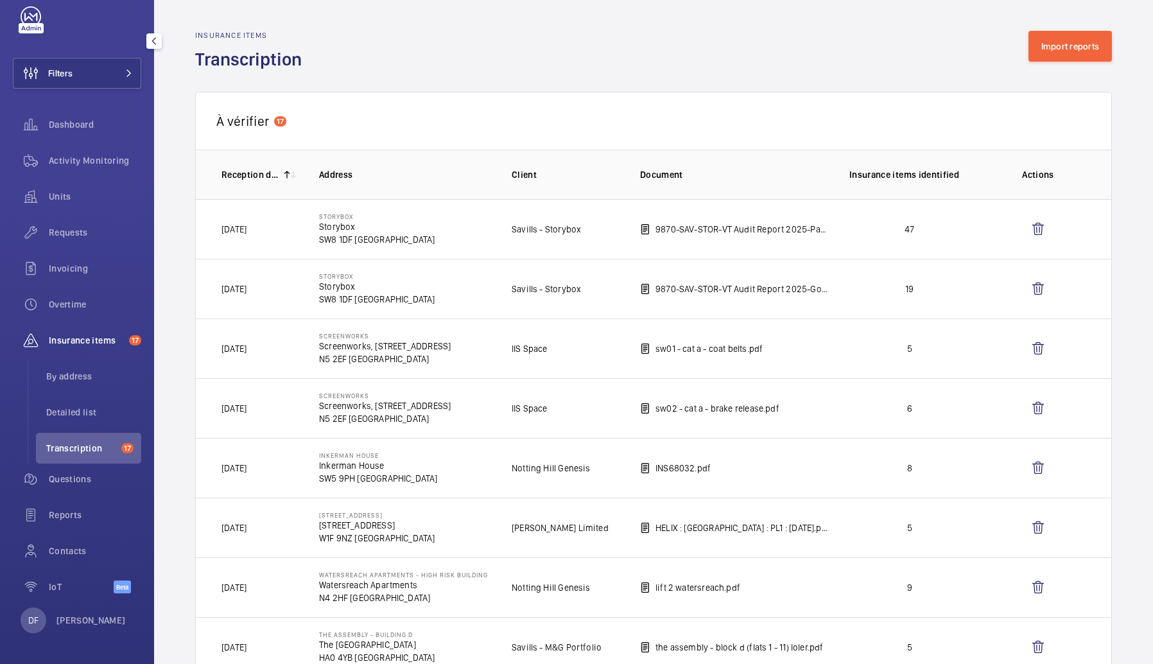
click at [89, 626] on div "DF [PERSON_NAME]" at bounding box center [73, 620] width 105 height 26
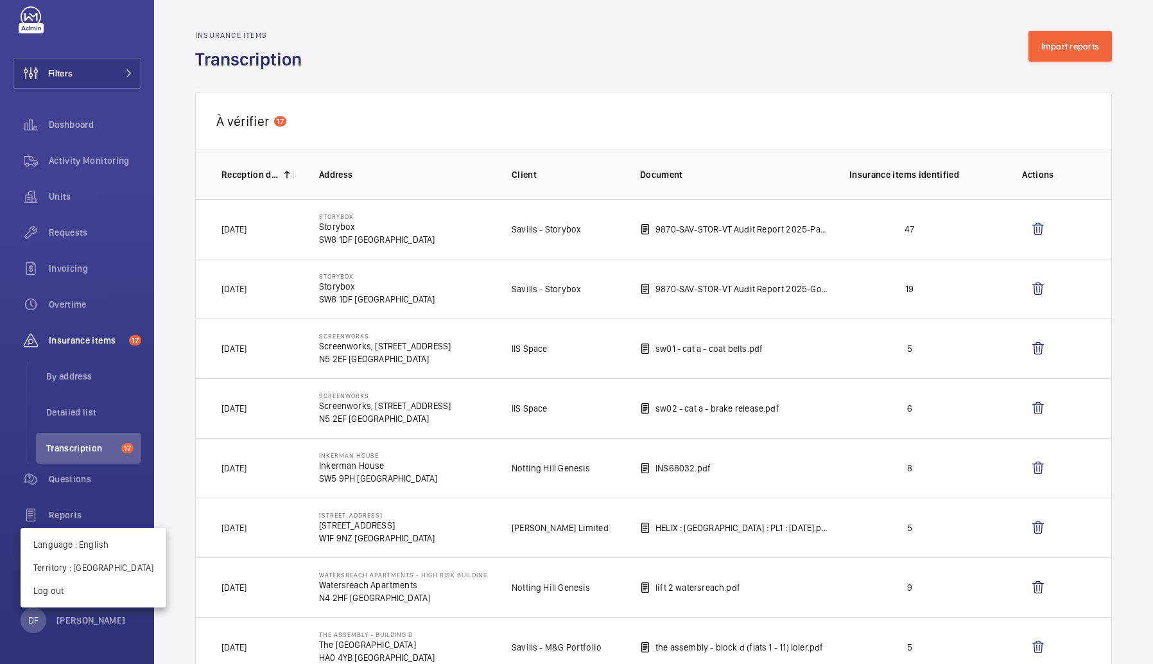
click at [194, 343] on div at bounding box center [576, 332] width 1153 height 664
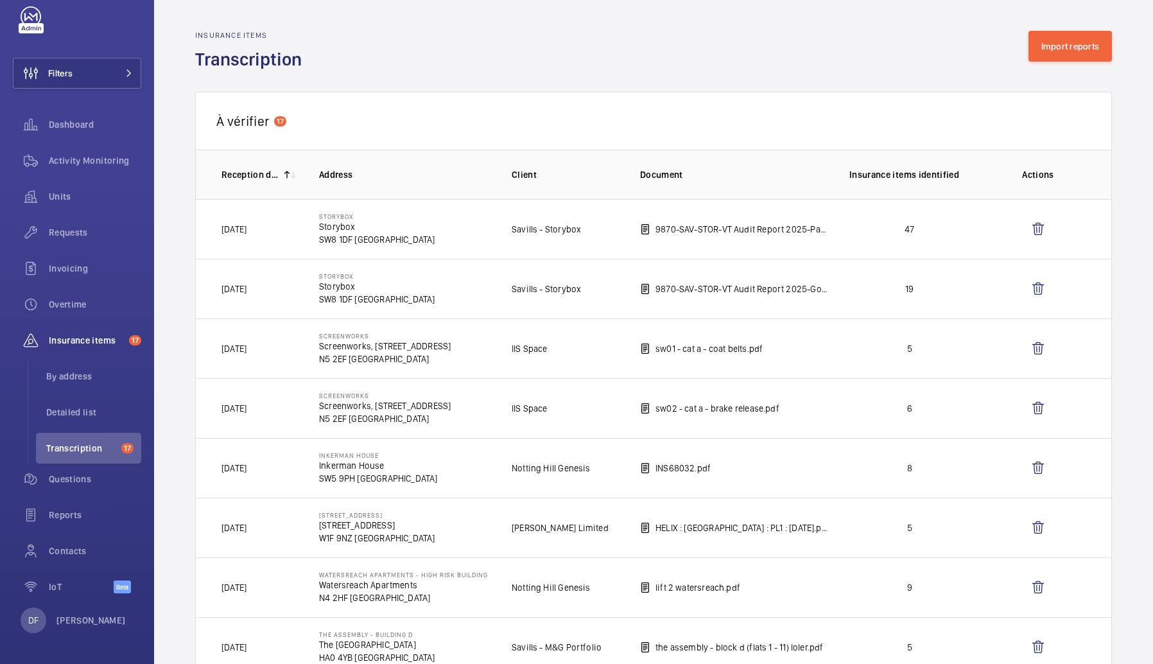
click at [257, 124] on span "À vérifier" at bounding box center [242, 121] width 53 height 16
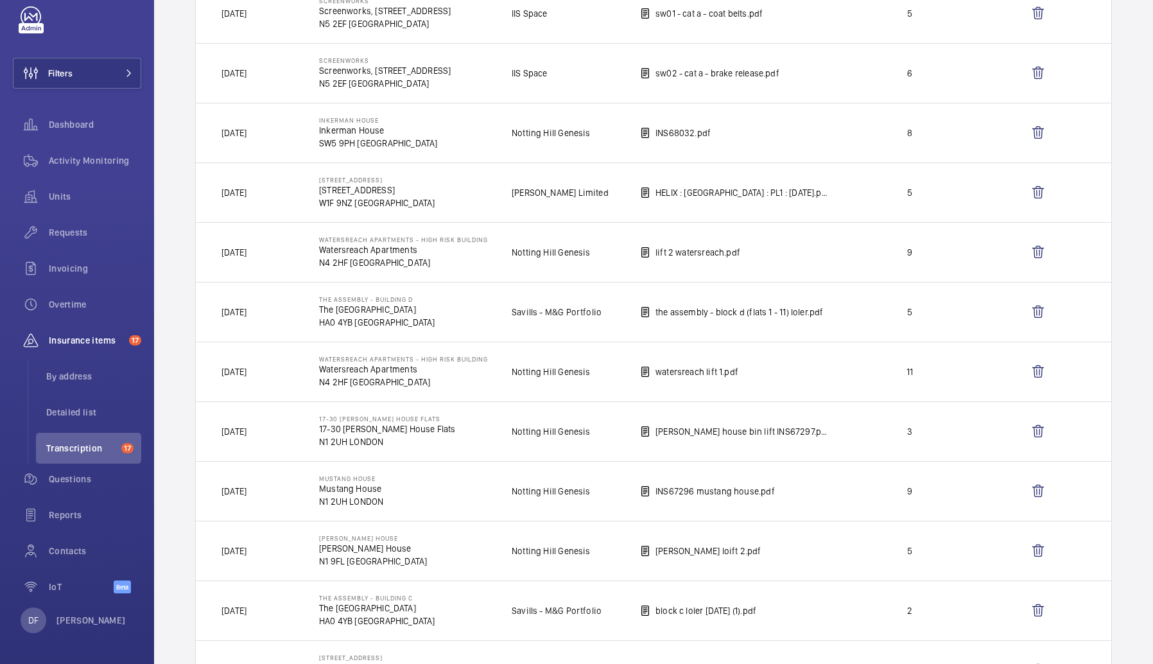
scroll to position [147, 0]
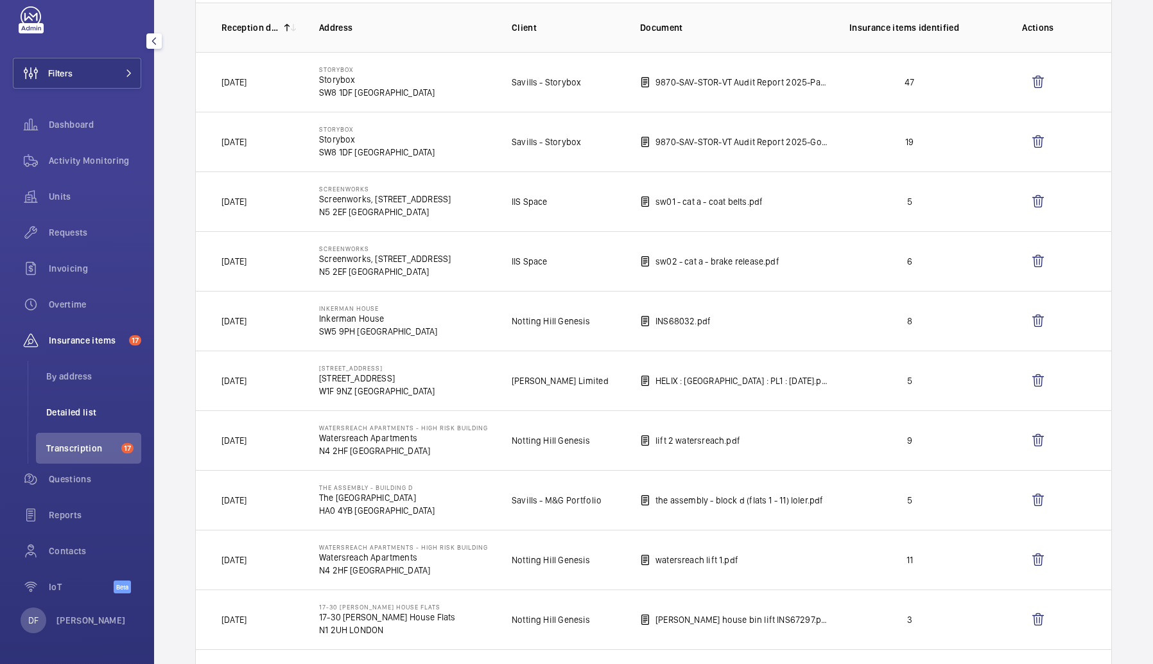
click at [97, 397] on li "Detailed list" at bounding box center [88, 412] width 105 height 31
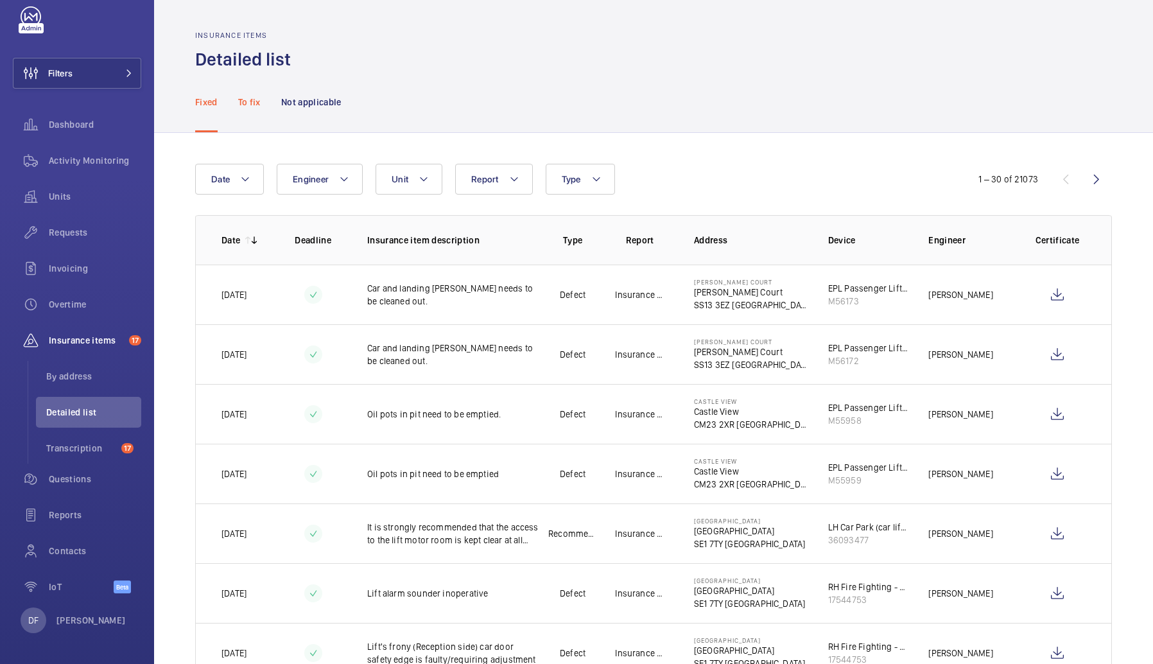
click at [240, 103] on p "To fix" at bounding box center [249, 102] width 22 height 13
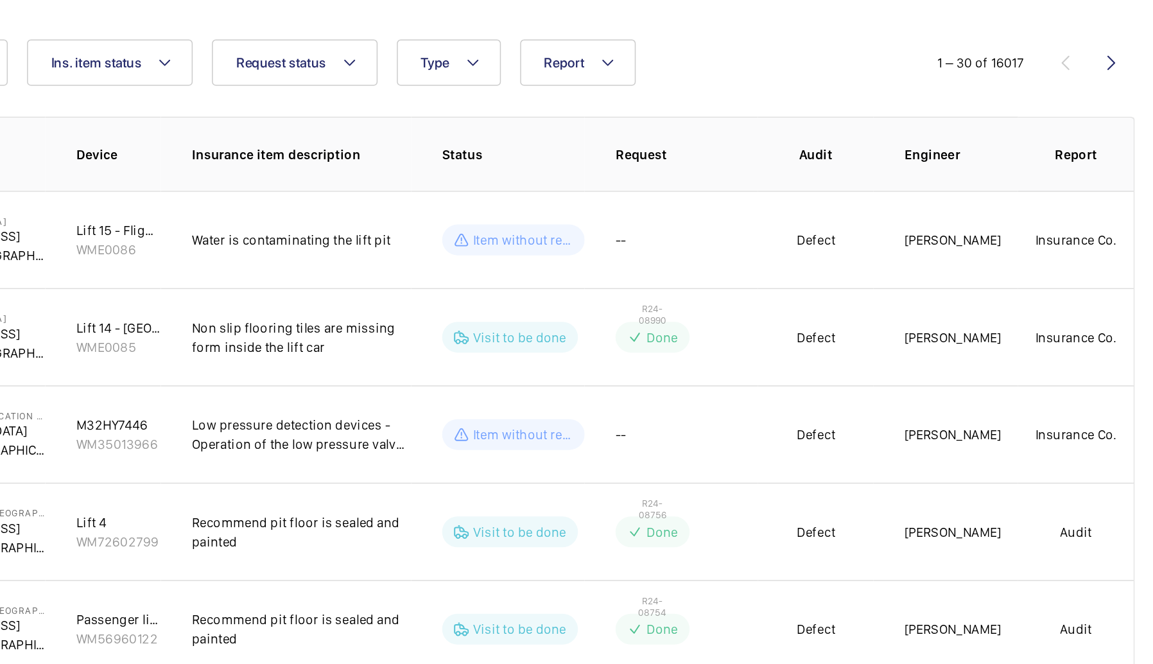
scroll to position [85, 0]
